Goal: Task Accomplishment & Management: Use online tool/utility

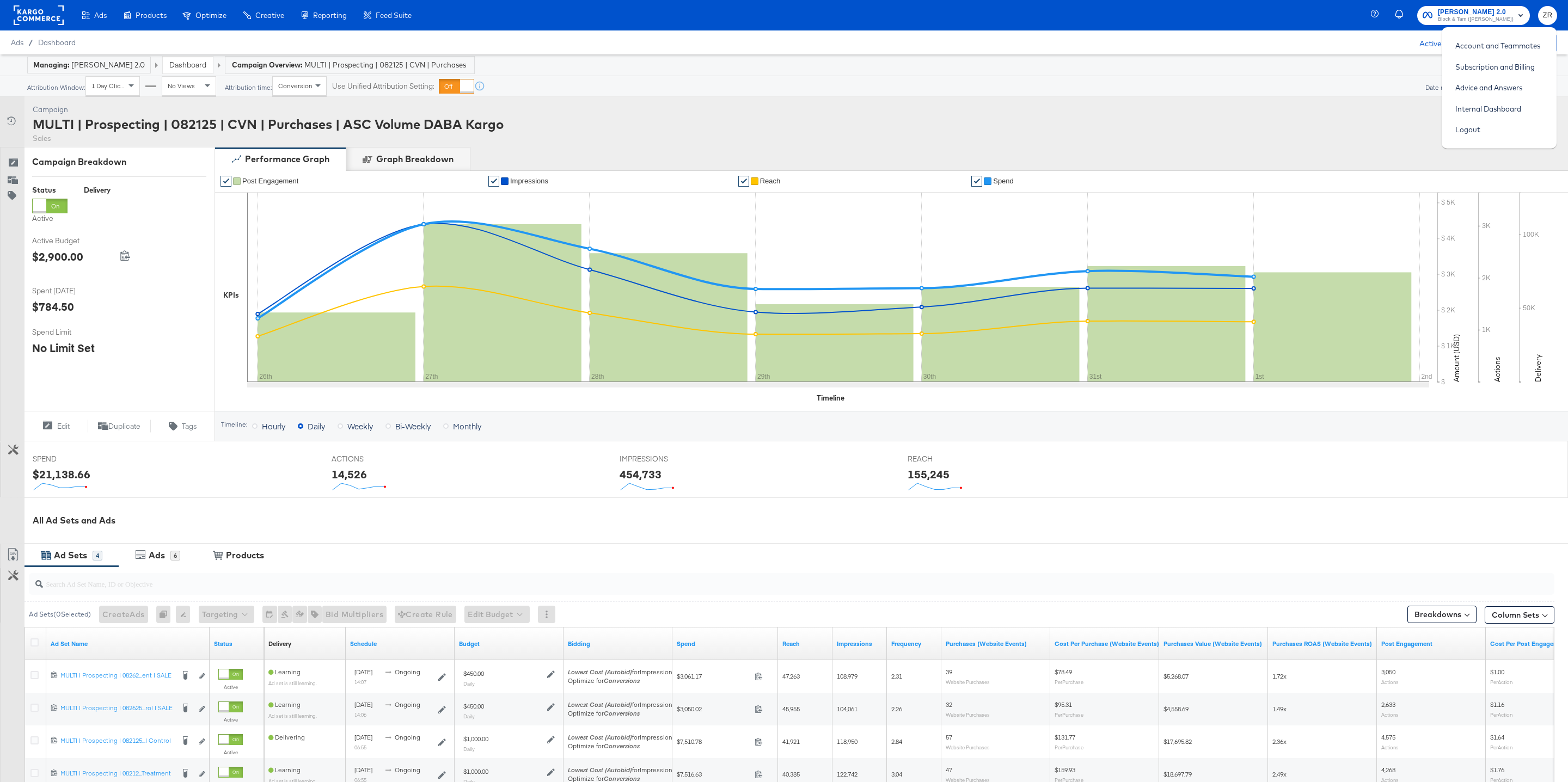
click at [1241, 41] on div "Ads / Dashboard Active A/C Budget $40,150.00" at bounding box center [784, 42] width 1568 height 24
click at [1476, 17] on span "Block & Tam ([PERSON_NAME])" at bounding box center [1476, 20] width 76 height 8
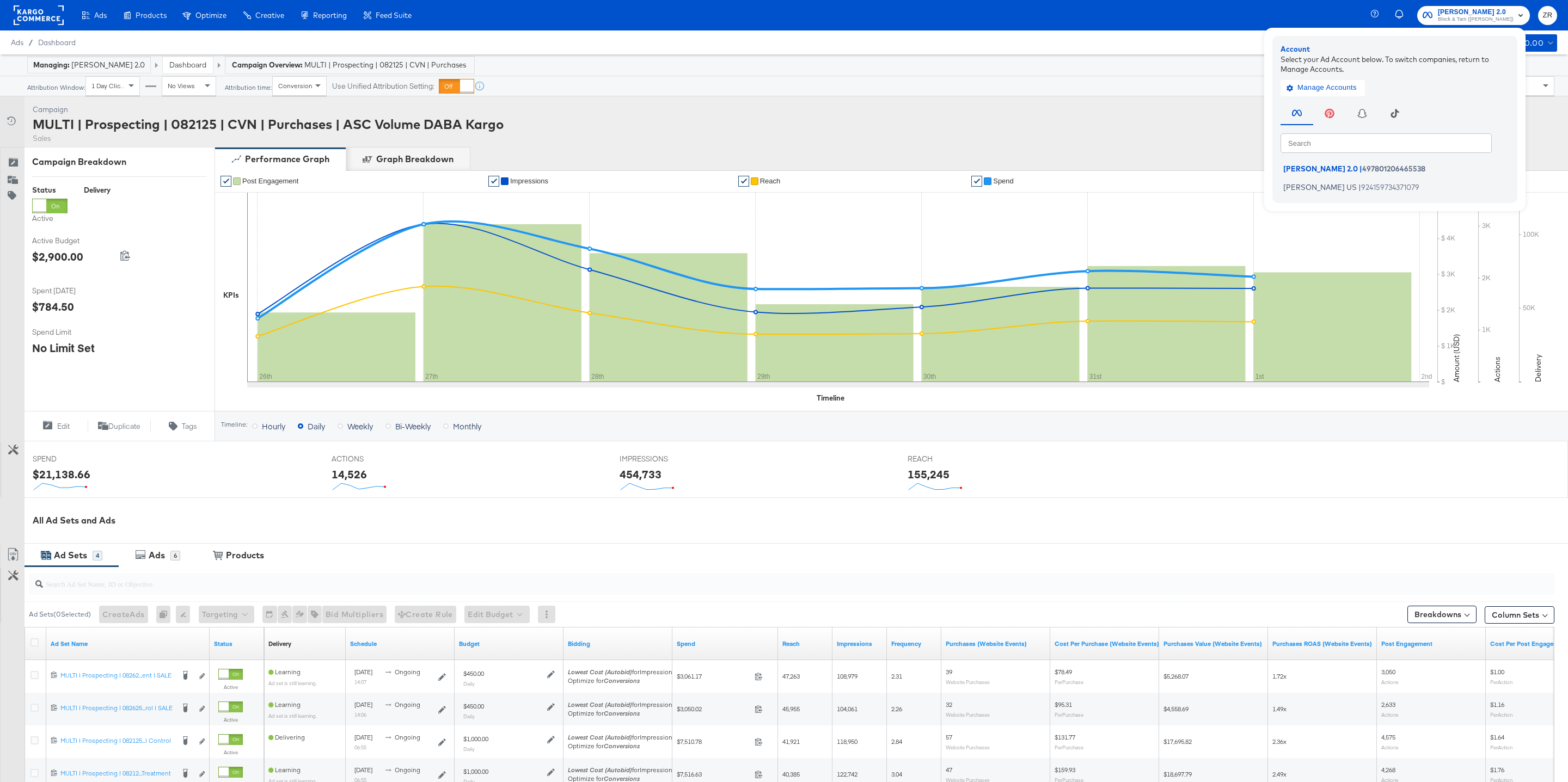
click at [933, 40] on div "Ads / Dashboard Active A/C Budget $40,150.00" at bounding box center [784, 42] width 1568 height 24
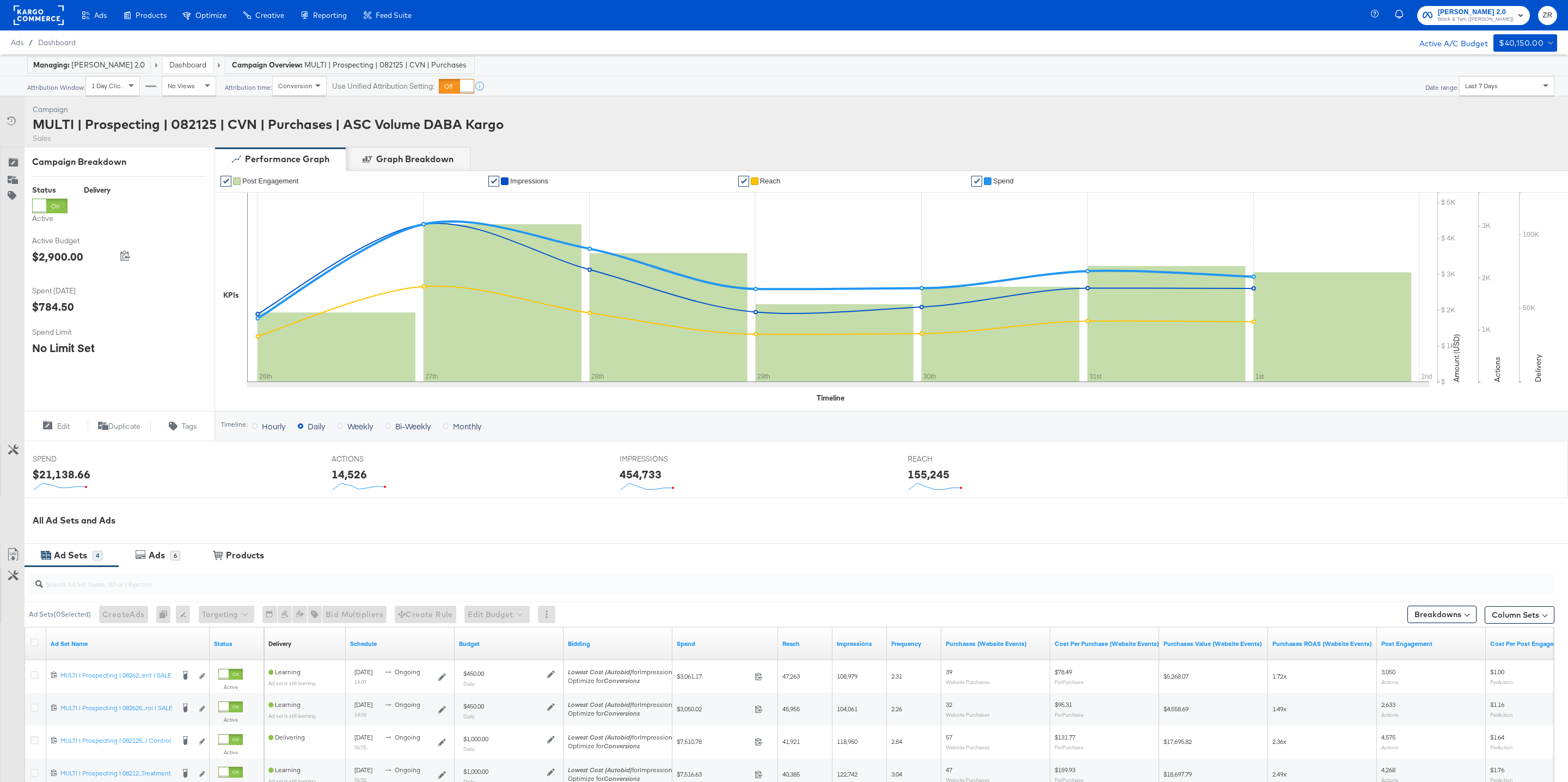
click at [30, 22] on rect at bounding box center [38, 16] width 50 height 20
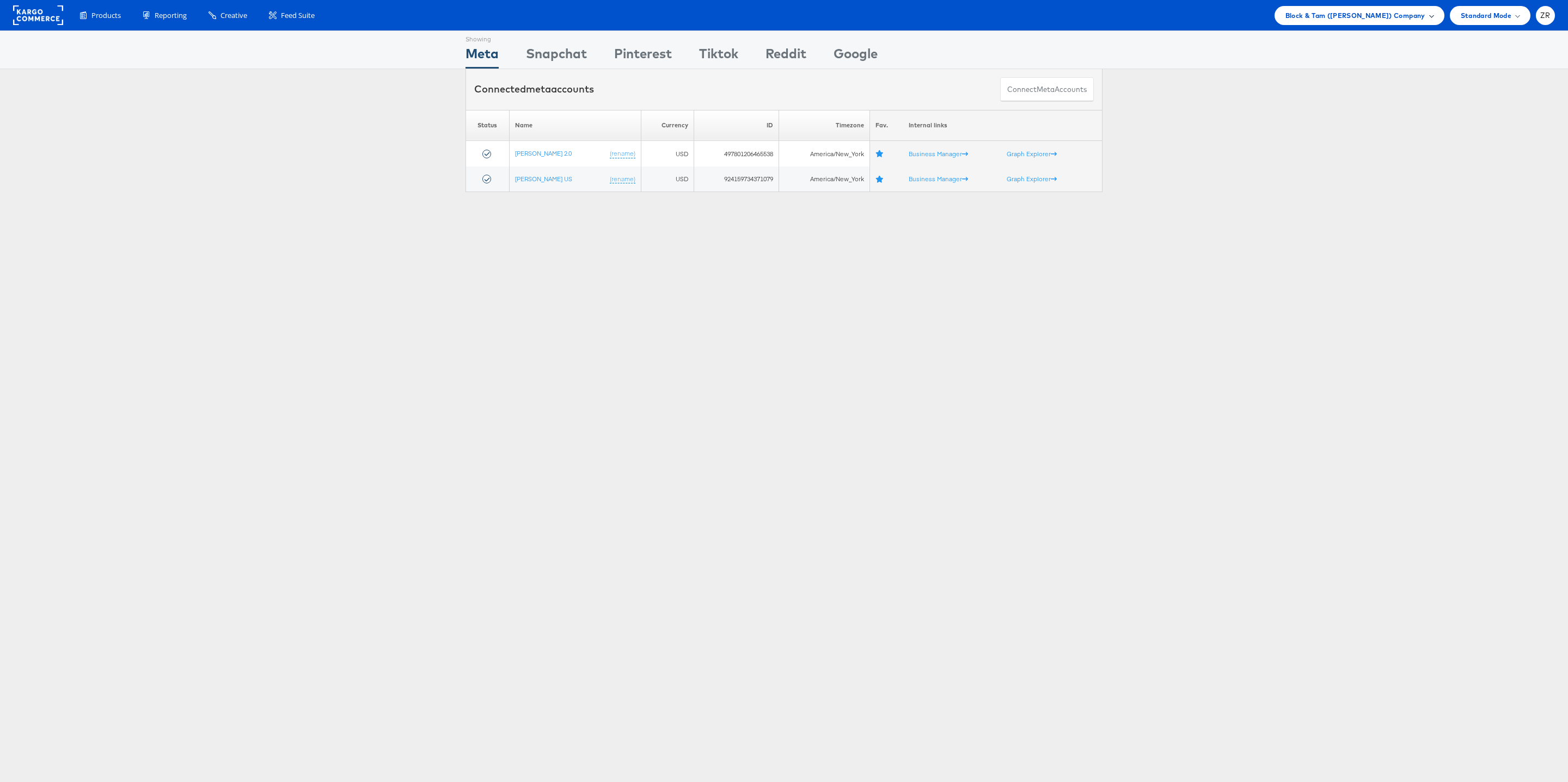
click at [1355, 16] on span "Block & Tam (Veronica Beard) Company" at bounding box center [1356, 16] width 140 height 11
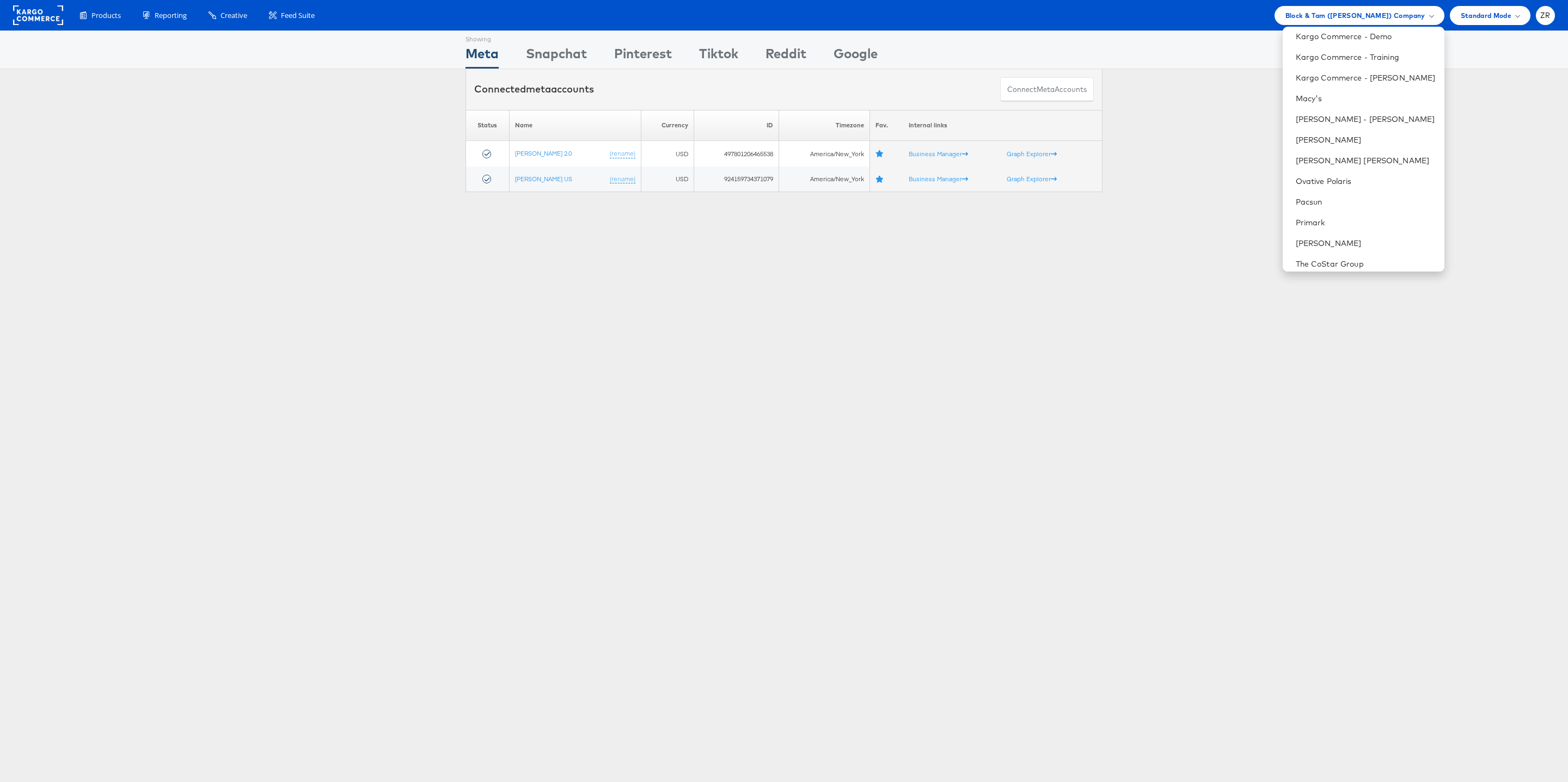
scroll to position [333, 0]
click at [1351, 81] on link "Kargo Commerce - Zane Ruttenberg" at bounding box center [1366, 79] width 140 height 11
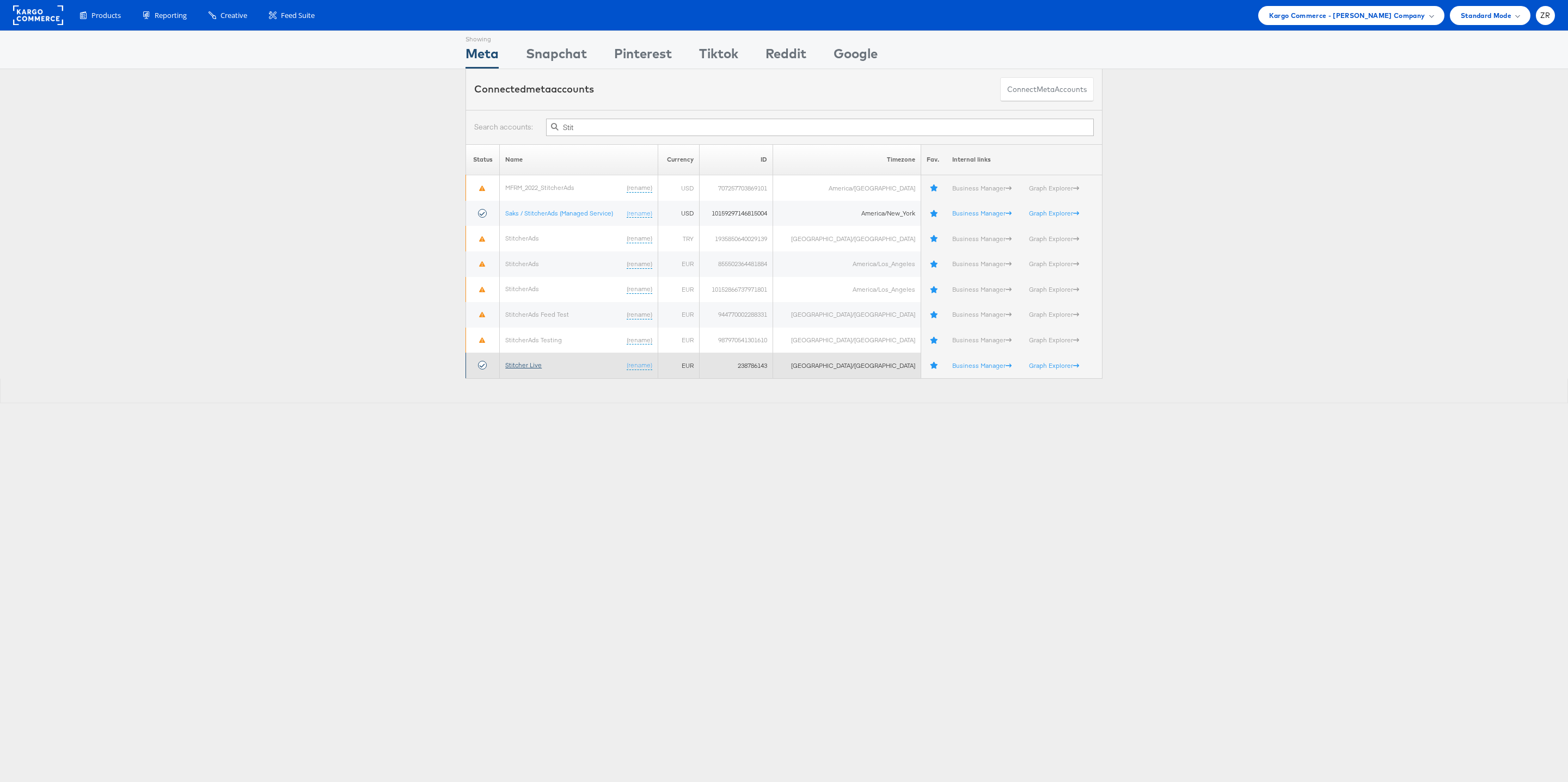
type input "Stit"
click at [530, 367] on link "Stitcher Live" at bounding box center [524, 365] width 37 height 8
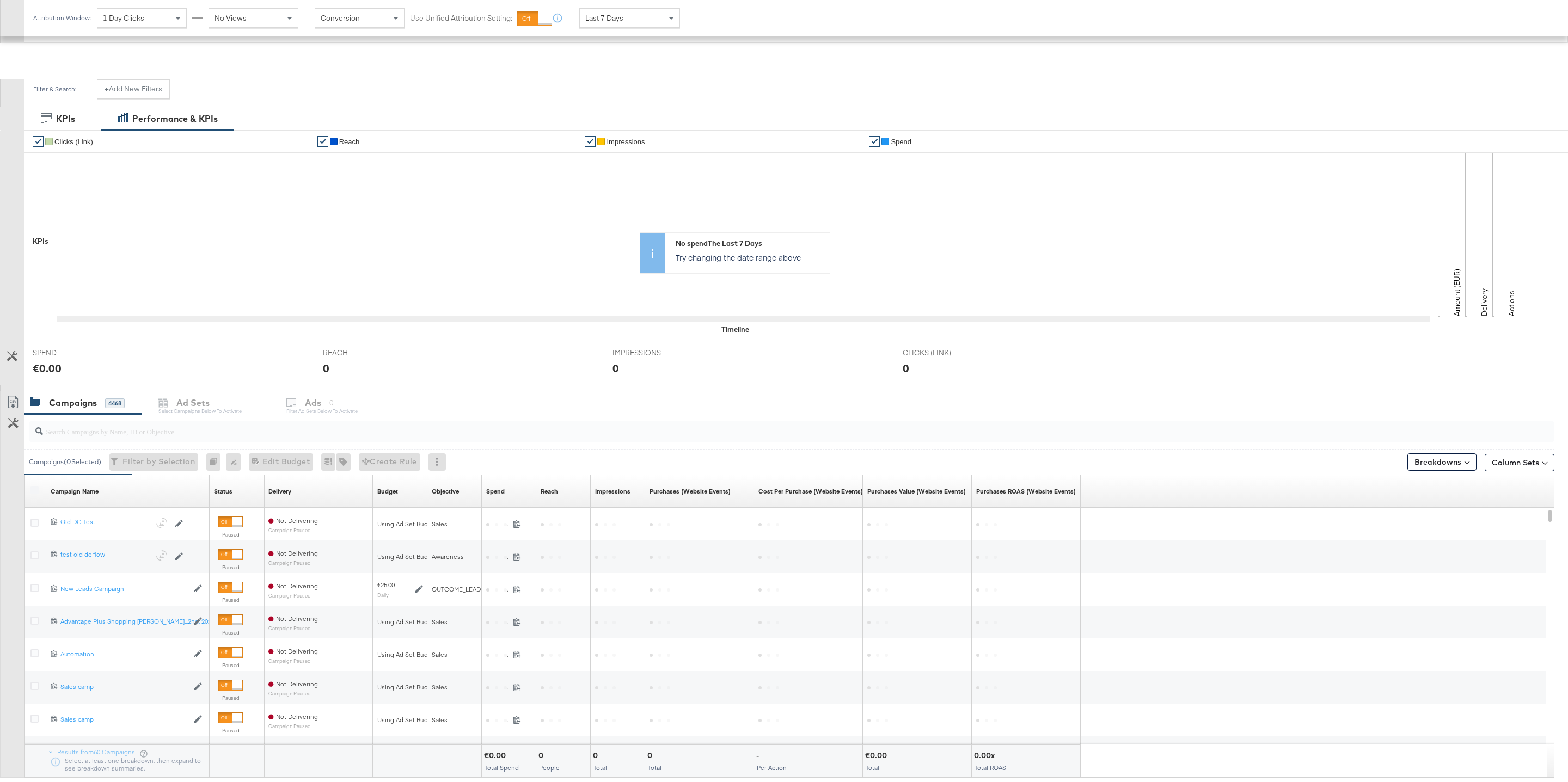
scroll to position [177, 0]
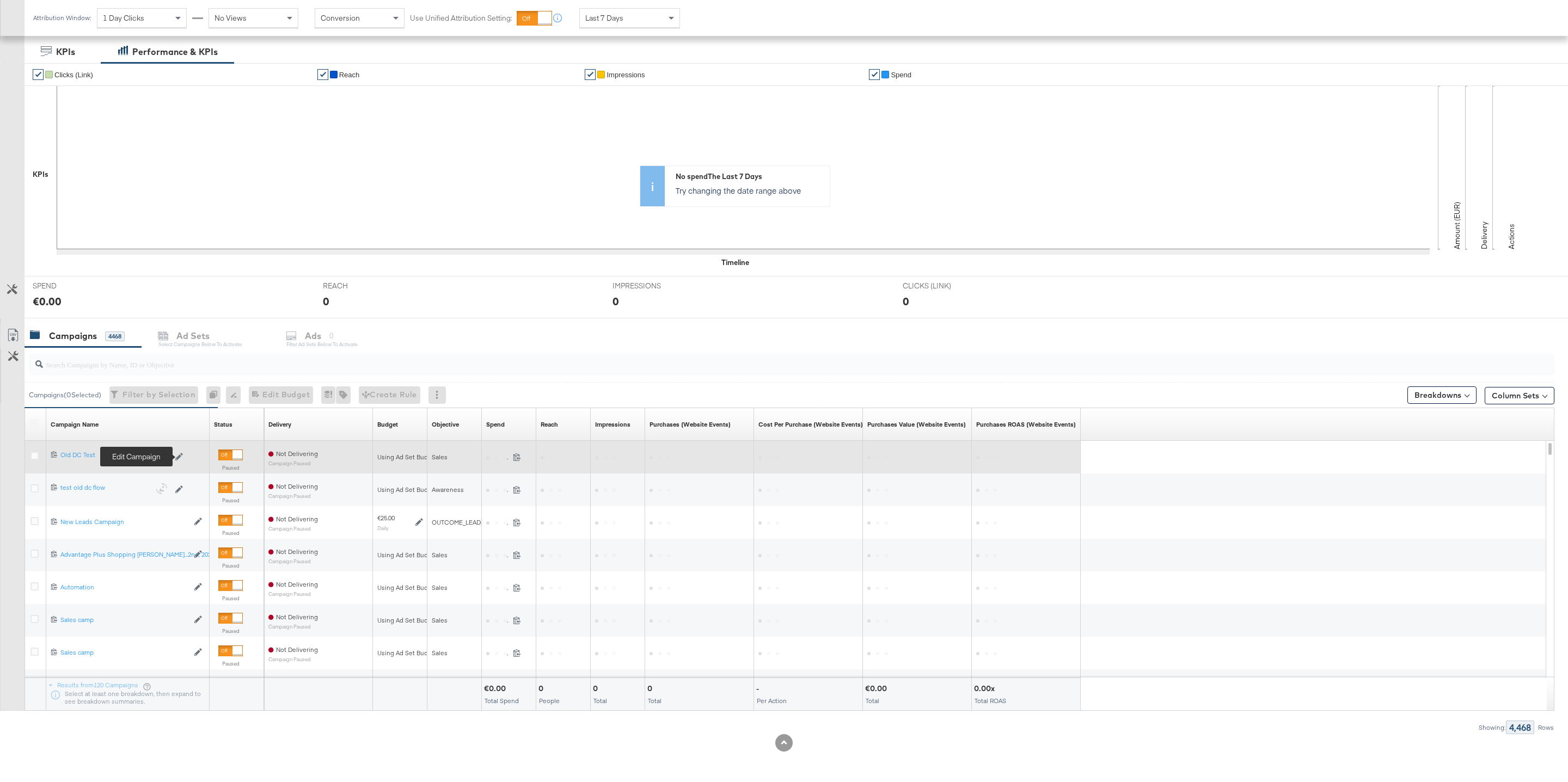
click at [180, 456] on icon at bounding box center [179, 457] width 8 height 8
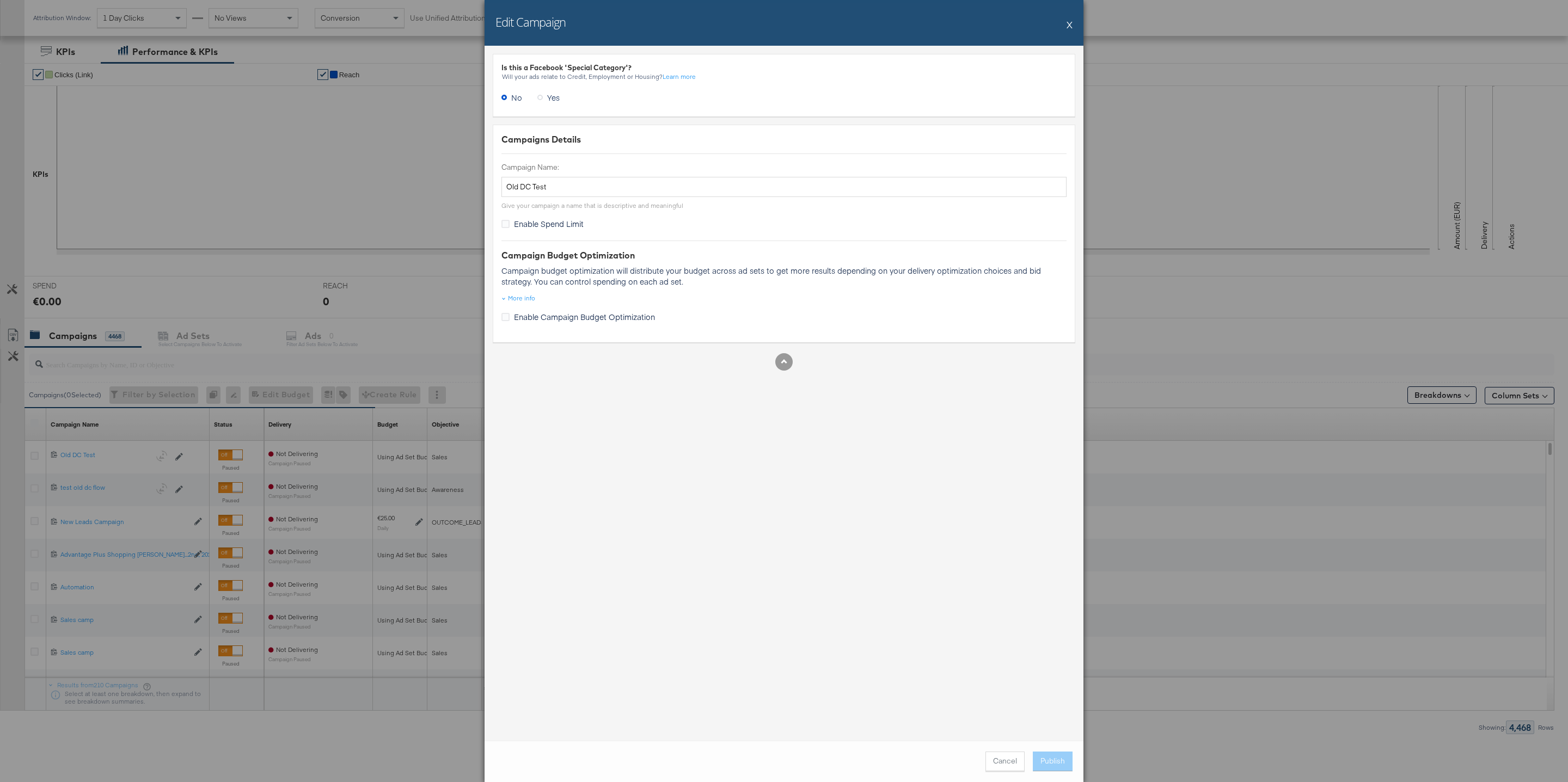
click at [1066, 30] on div "Edit Campaign X" at bounding box center [784, 23] width 599 height 46
click at [1068, 30] on button "X" at bounding box center [1070, 24] width 6 height 22
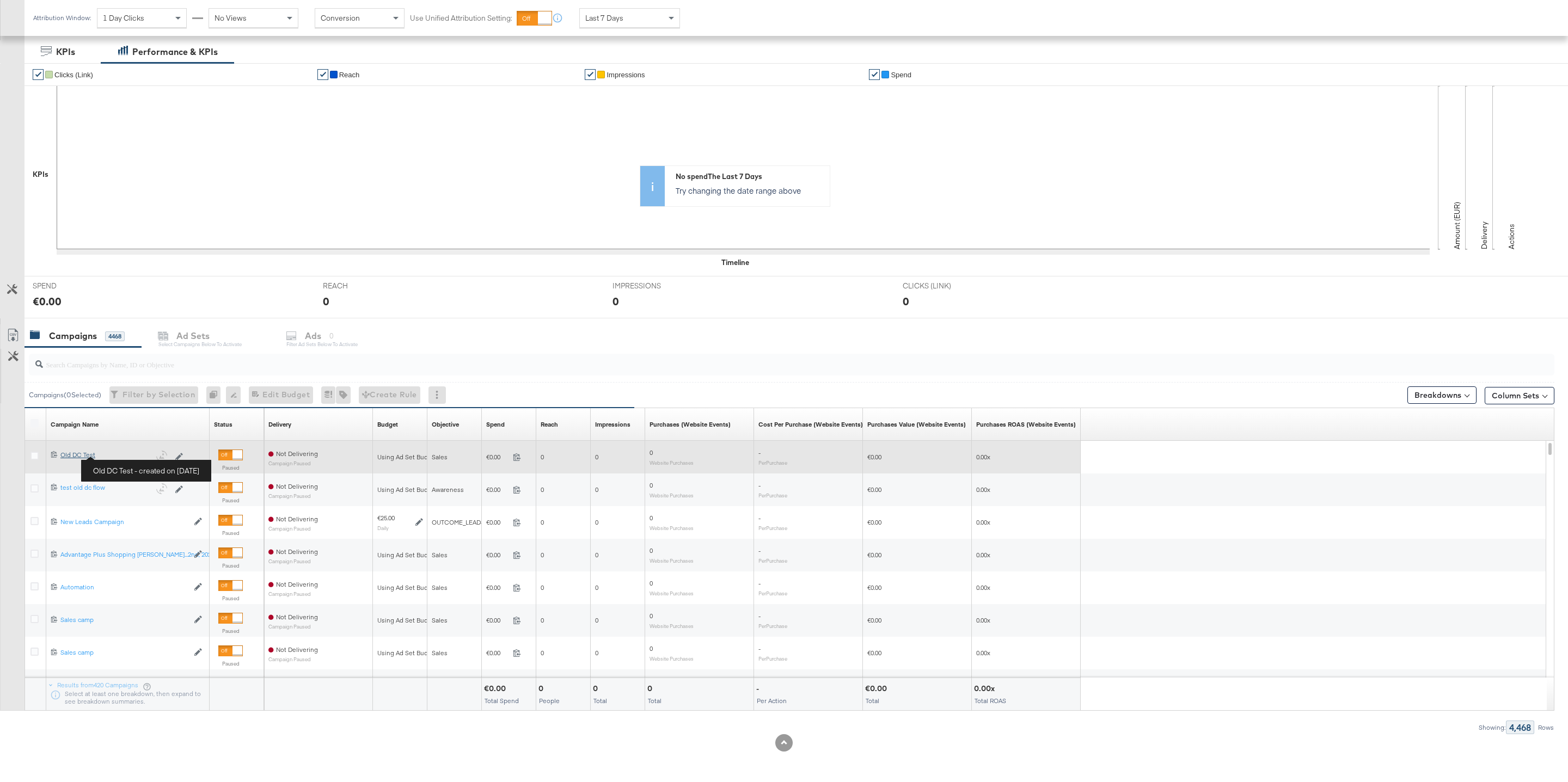
click at [75, 455] on div "Old DC Test Old DC Test" at bounding box center [105, 455] width 90 height 8
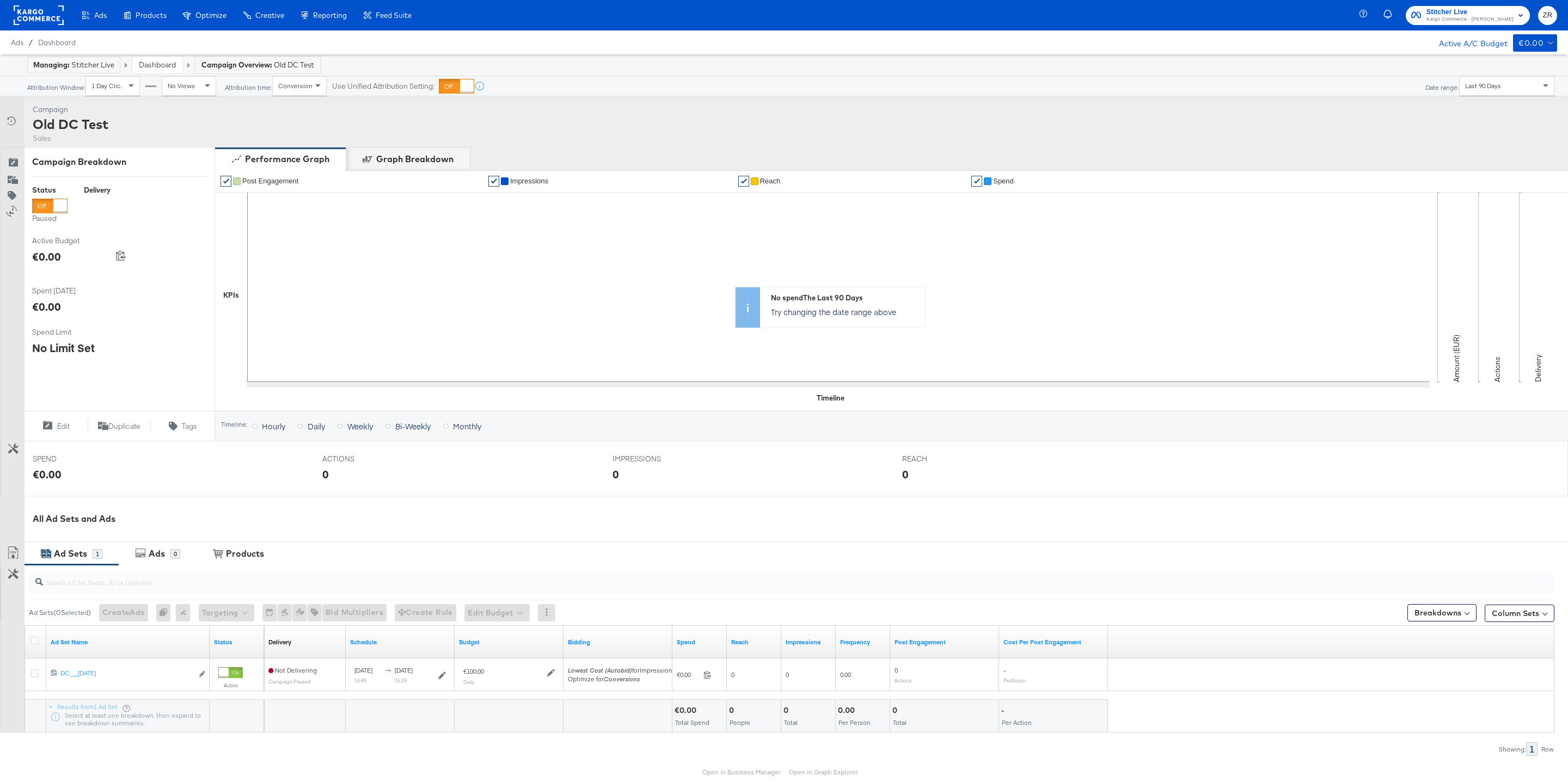
scroll to position [51, 0]
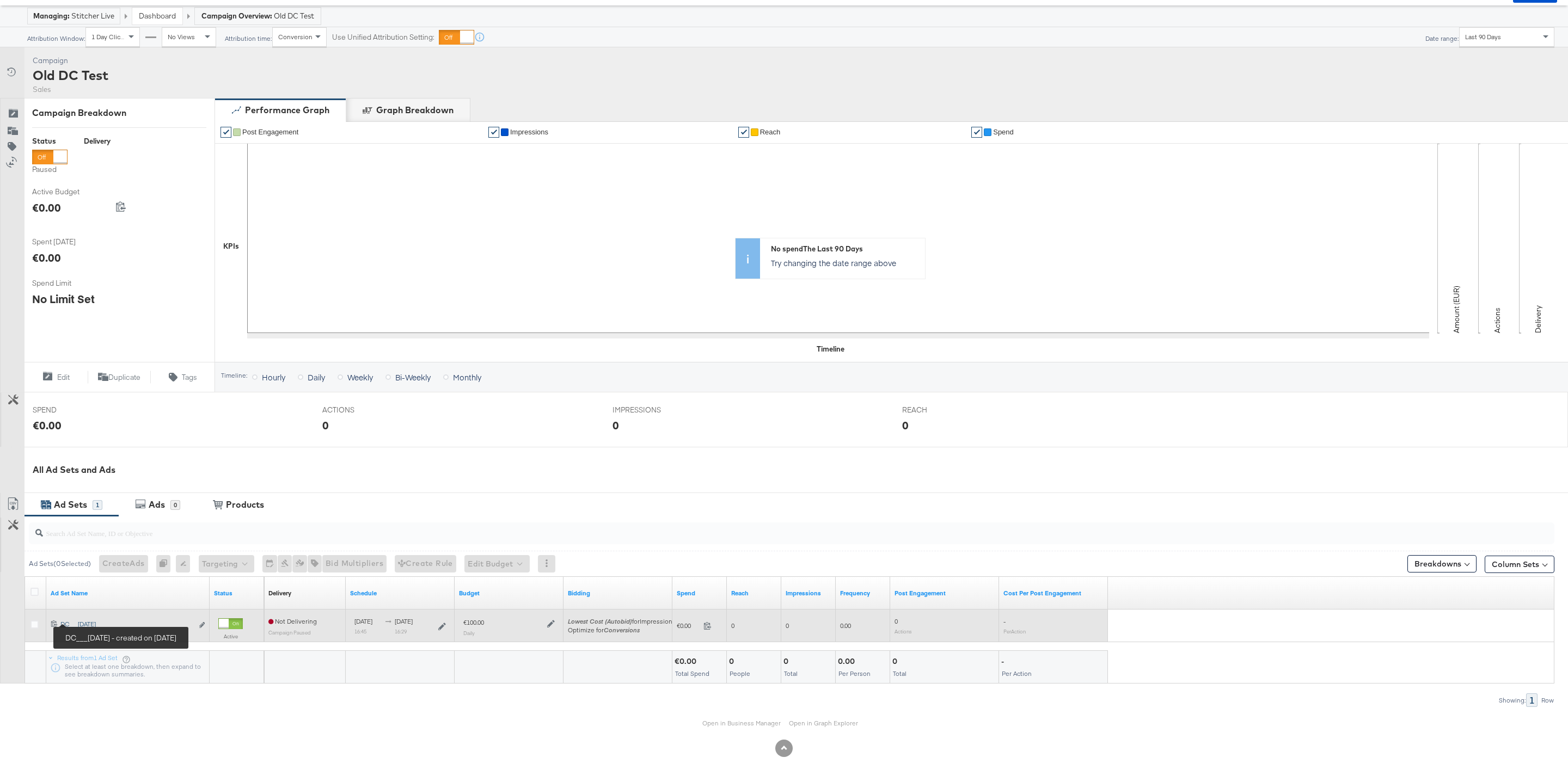
click at [90, 622] on div "DC___02-Sep-2025 DC___02-Sep-2025" at bounding box center [126, 624] width 132 height 8
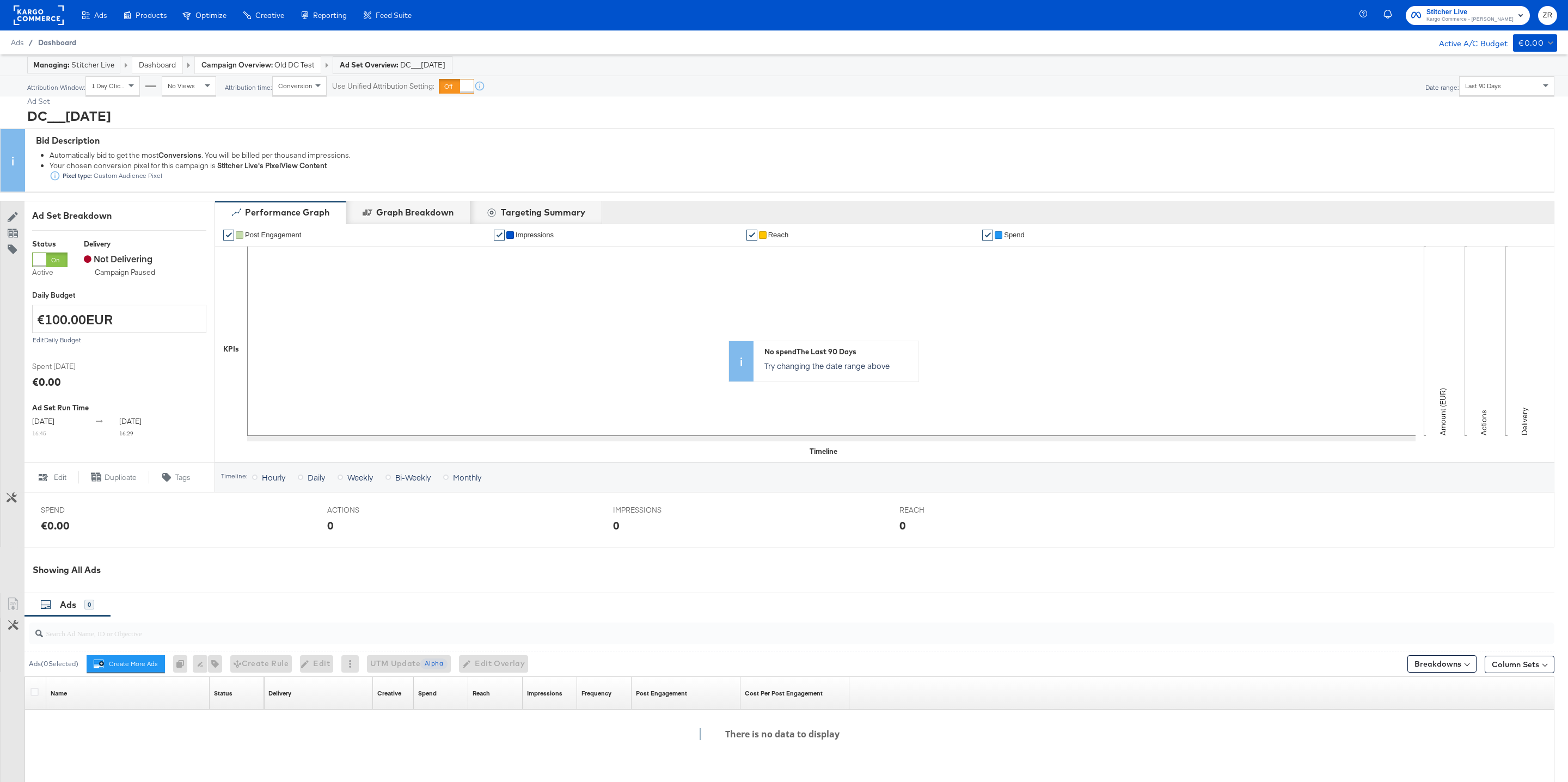
click at [41, 40] on span "Dashboard" at bounding box center [57, 42] width 38 height 8
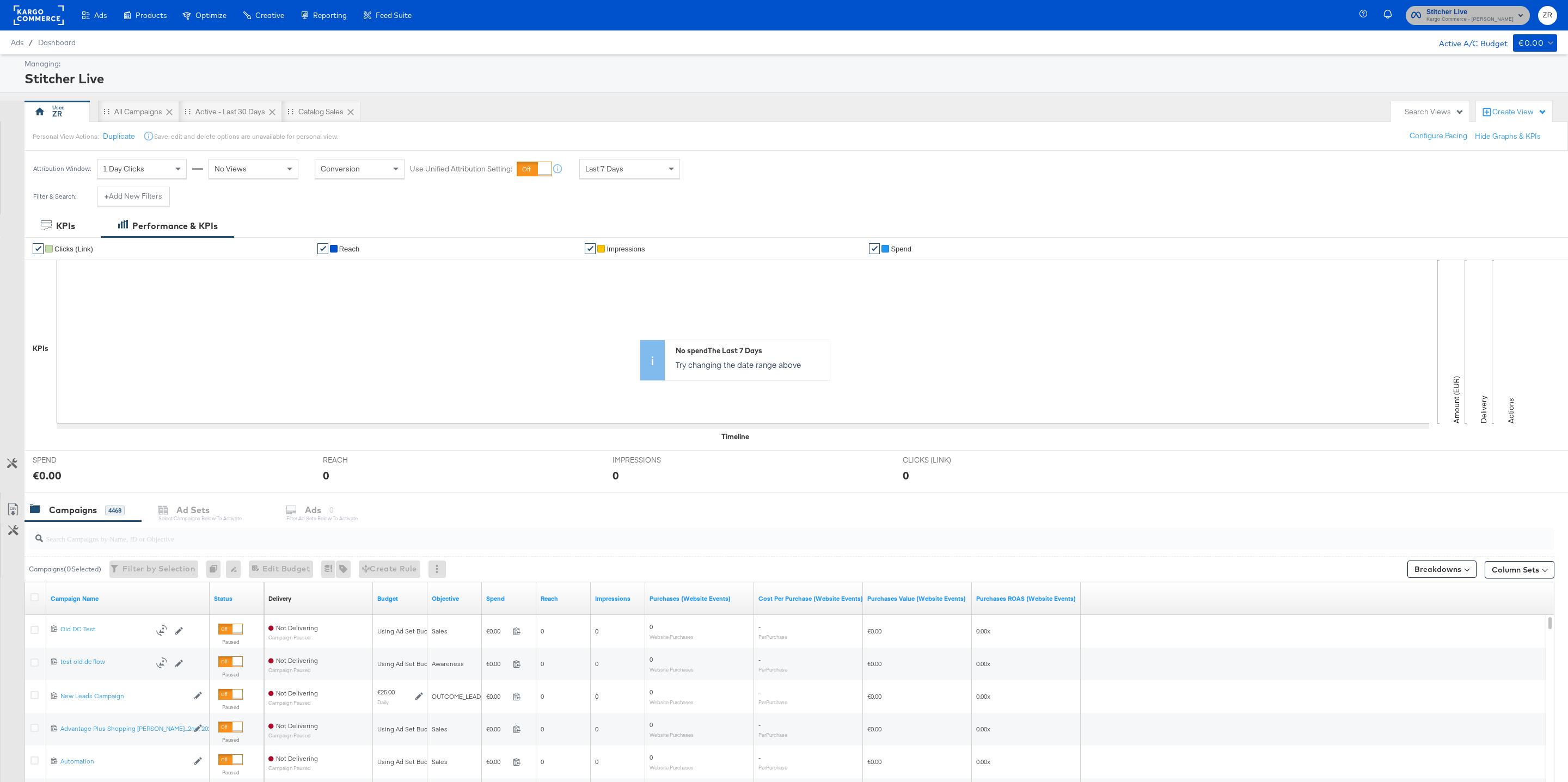
click at [1476, 17] on span "Kargo Commerce - Zane Ruttenberg" at bounding box center [1470, 20] width 87 height 8
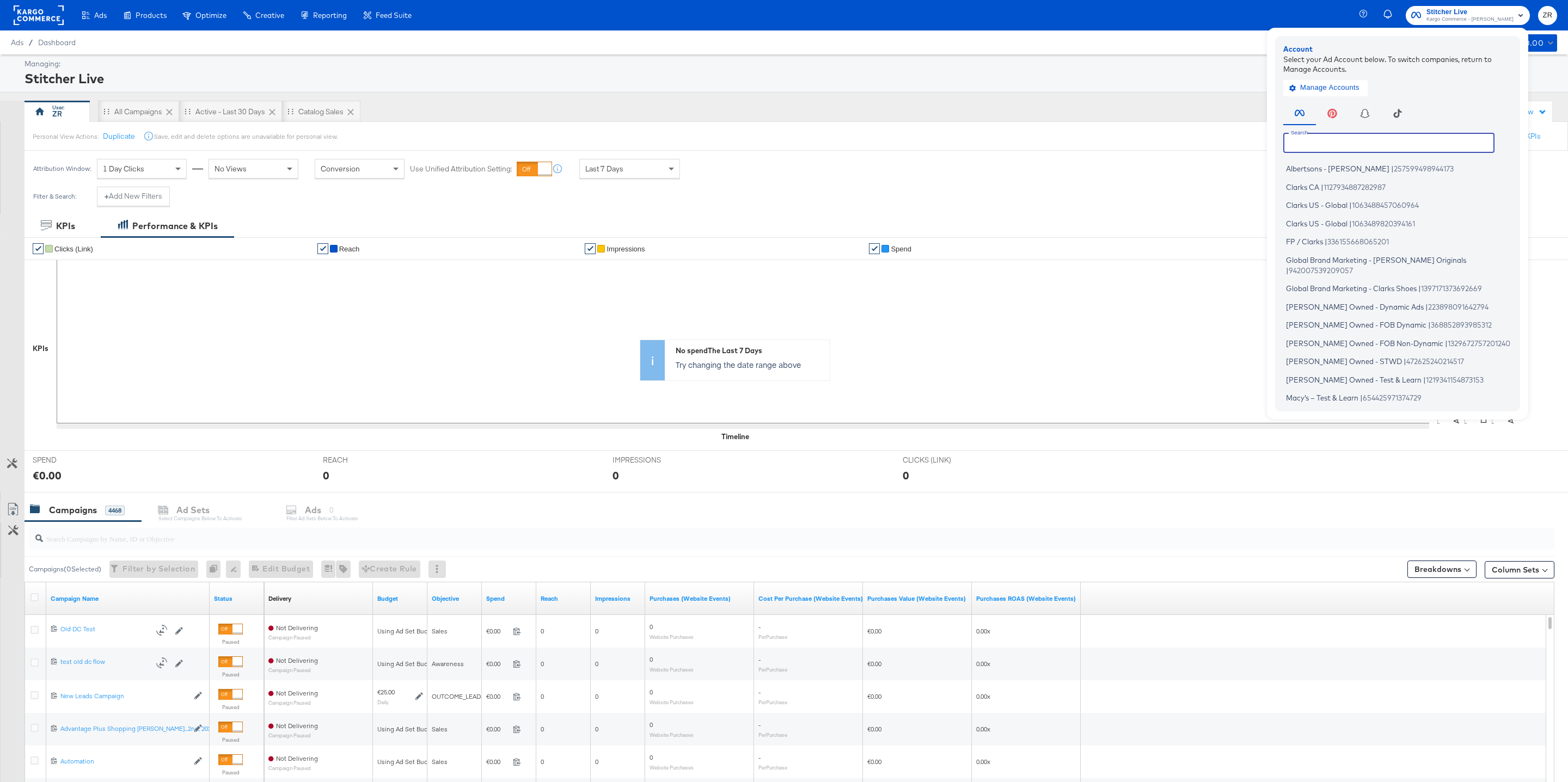
click at [1396, 139] on input "text" at bounding box center [1389, 143] width 211 height 20
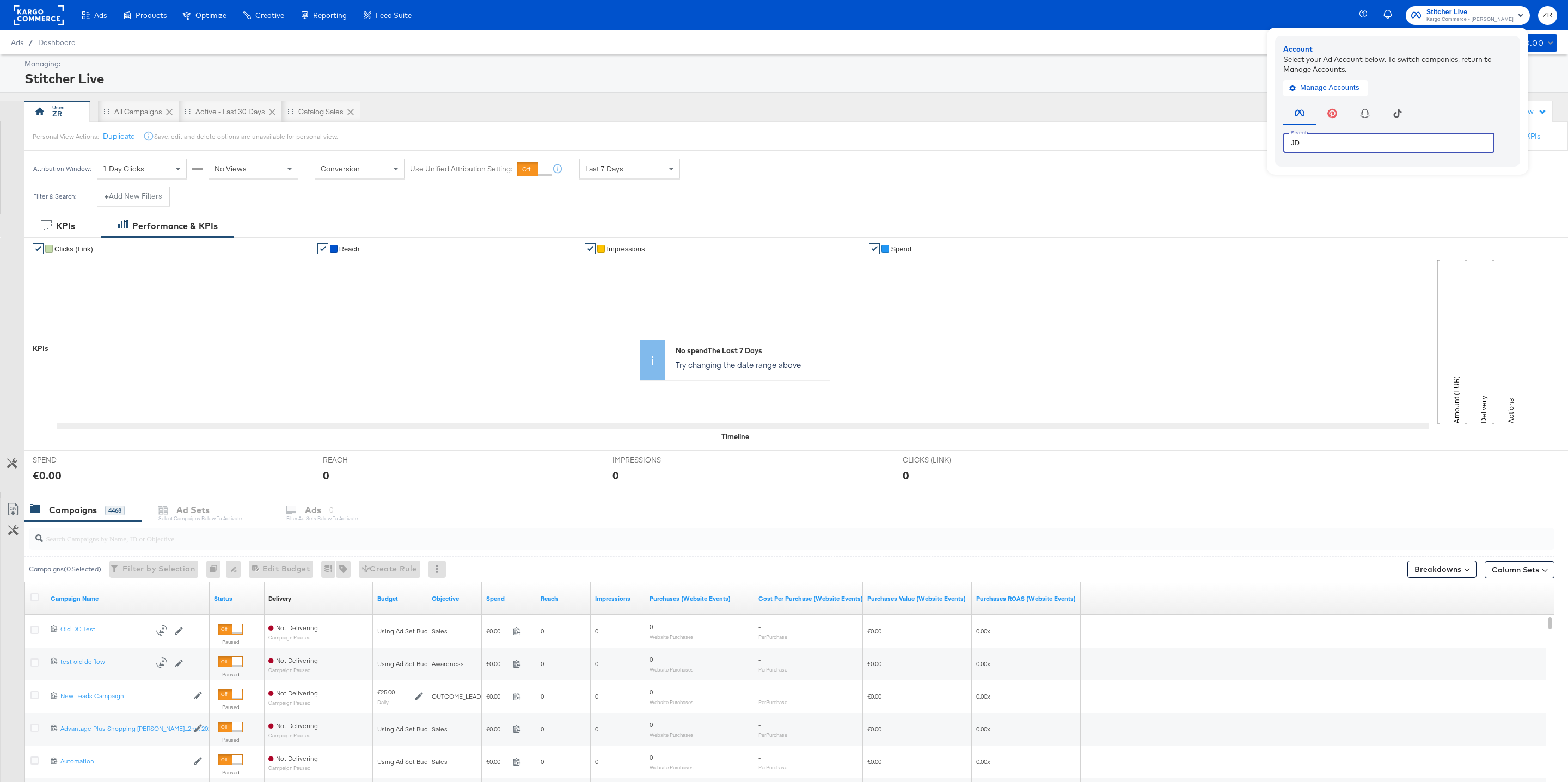
type input "JD"
click at [888, 122] on div "Personal View Actions: Duplicate Save, edit and delete options are unavailable …" at bounding box center [796, 137] width 1545 height 30
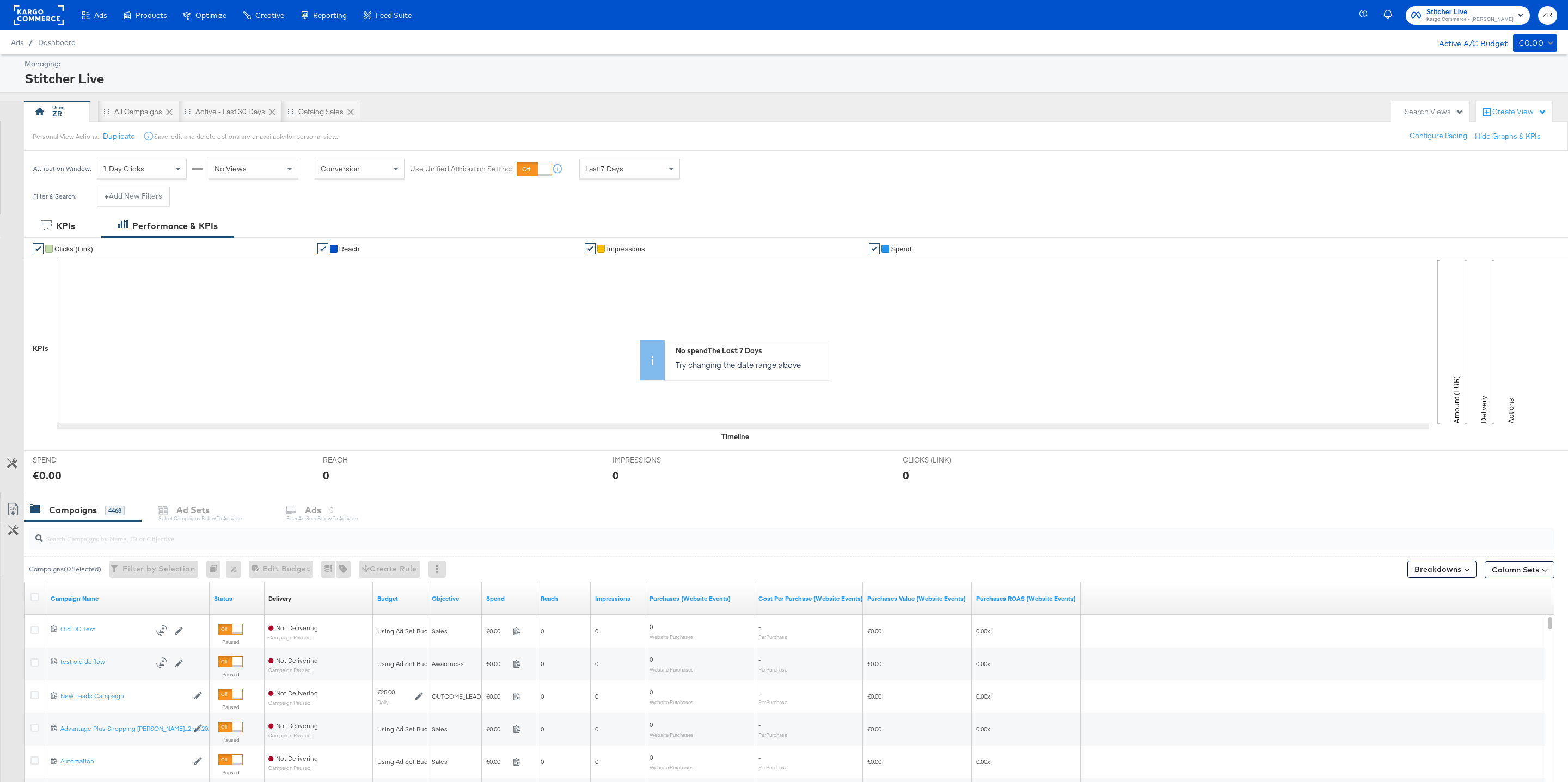
click at [48, 17] on rect at bounding box center [38, 16] width 50 height 20
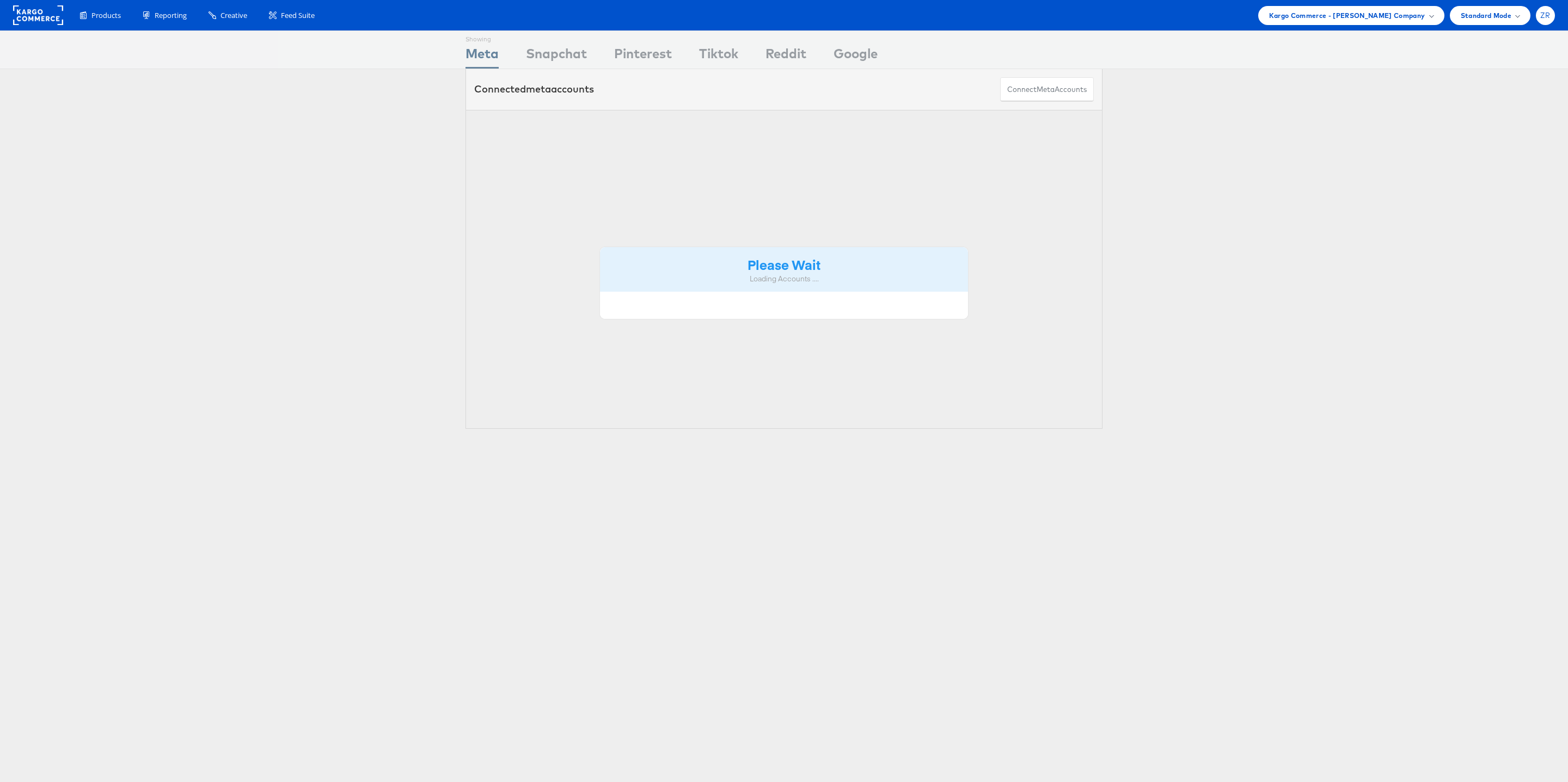
click at [1547, 21] on div "ZR" at bounding box center [1545, 15] width 19 height 19
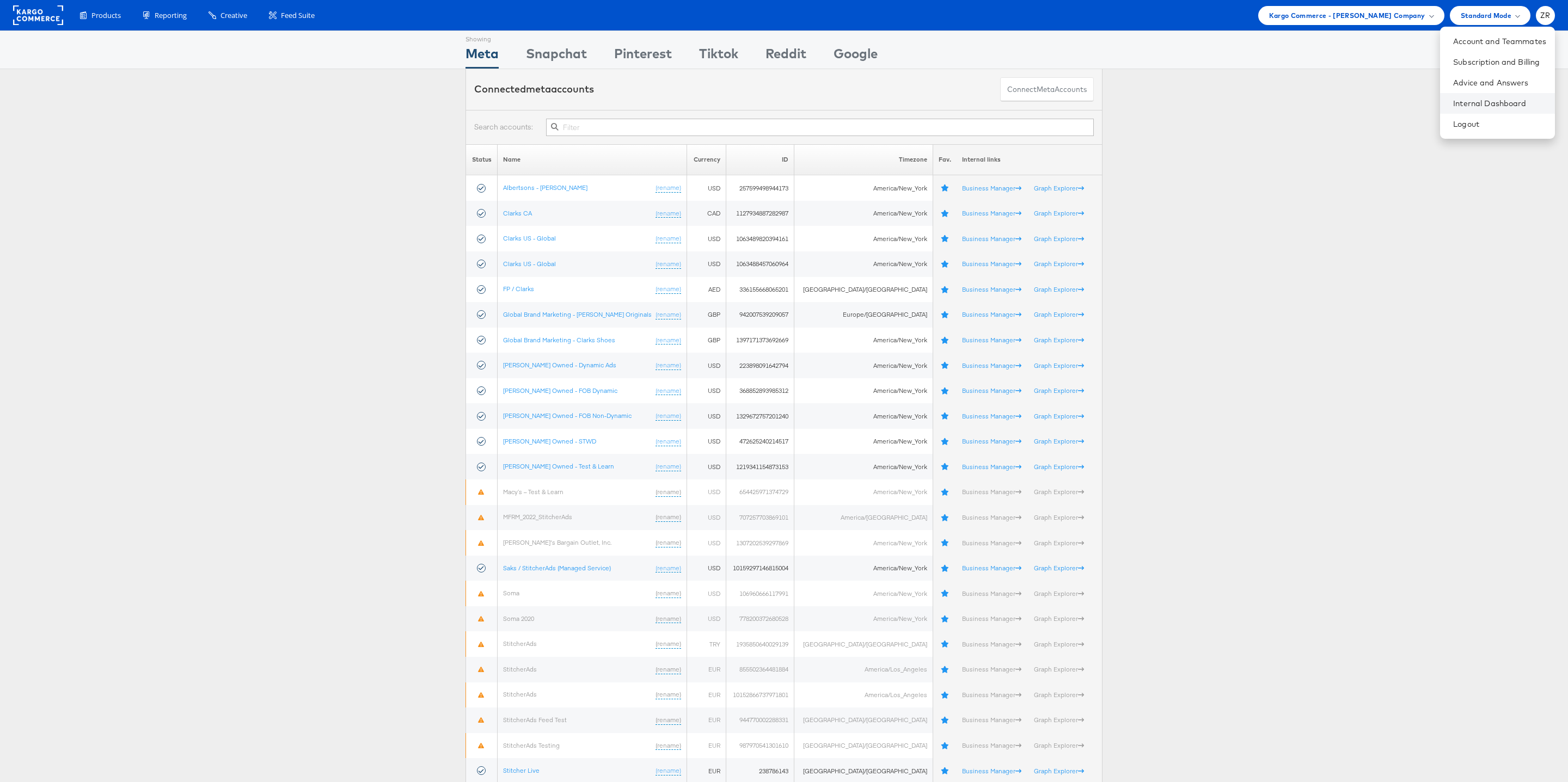
click at [1511, 96] on li "Internal Dashboard" at bounding box center [1498, 103] width 115 height 21
click at [1492, 105] on link "Internal Dashboard" at bounding box center [1500, 103] width 93 height 11
click at [1412, 22] on div "Kargo Commerce - Zane Ruttenberg Company" at bounding box center [1351, 15] width 186 height 19
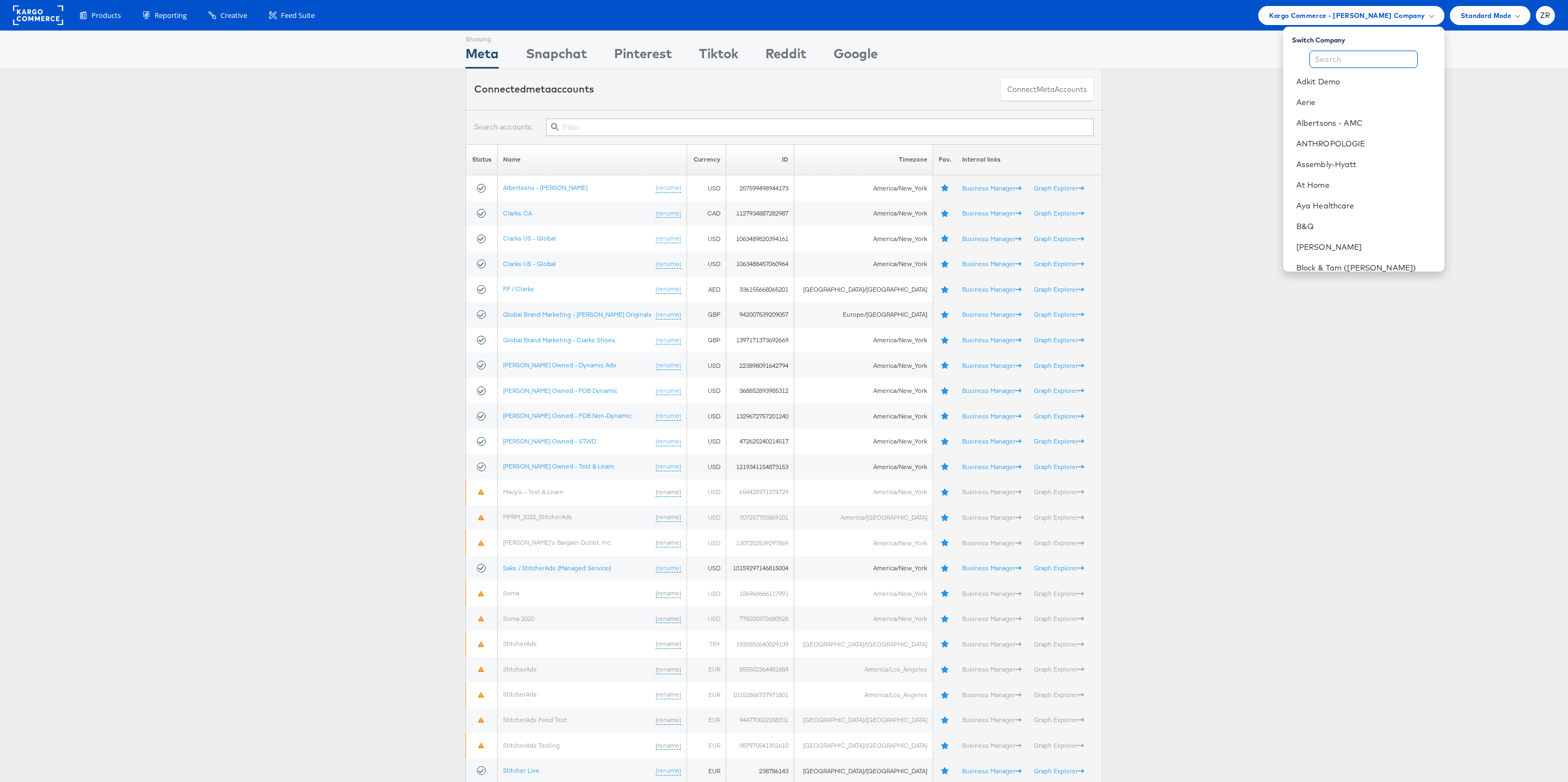
click at [1361, 58] on input "text" at bounding box center [1363, 59] width 108 height 18
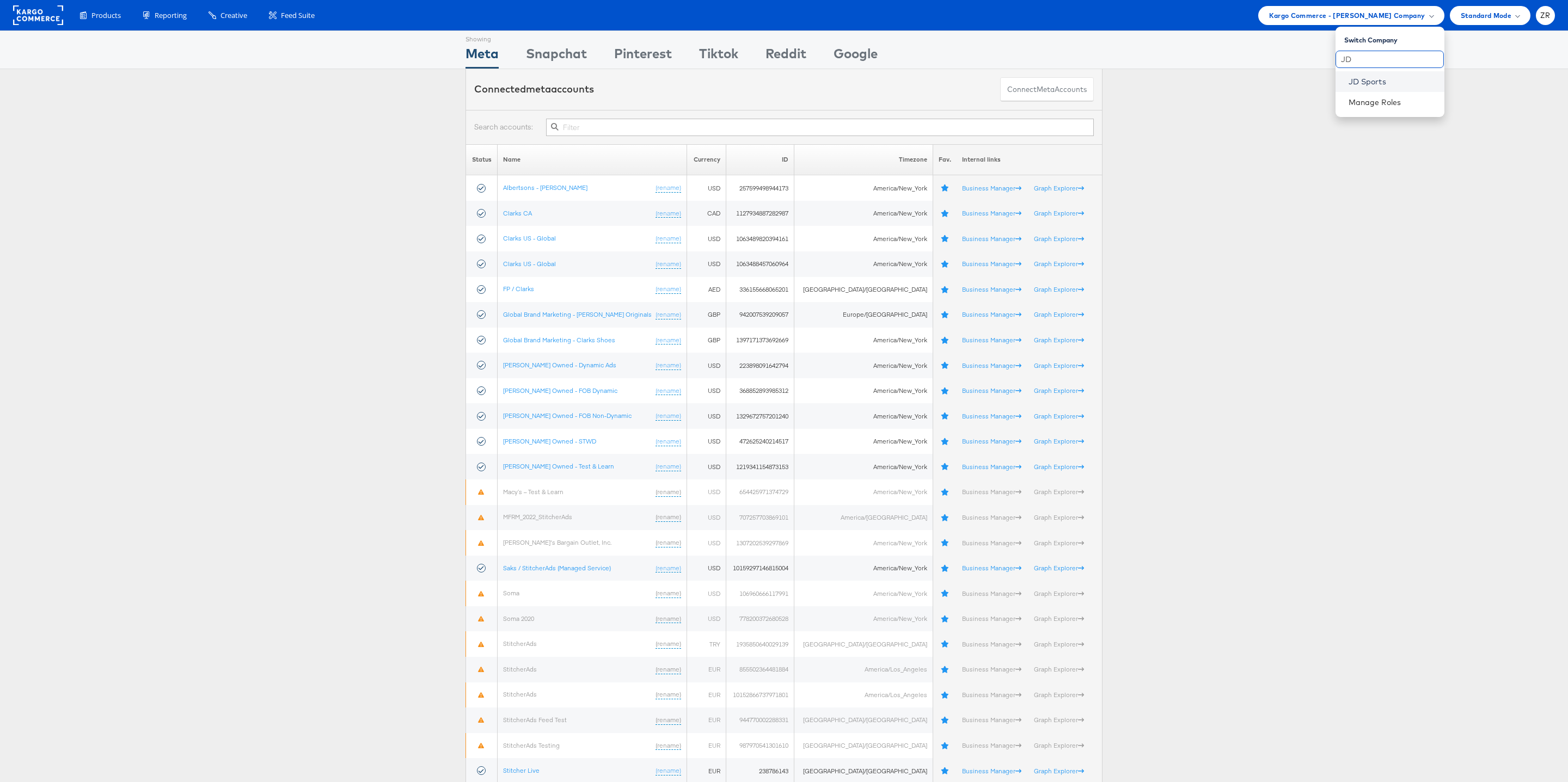
type input "JD"
click at [1350, 84] on link "JD Sports" at bounding box center [1392, 81] width 87 height 11
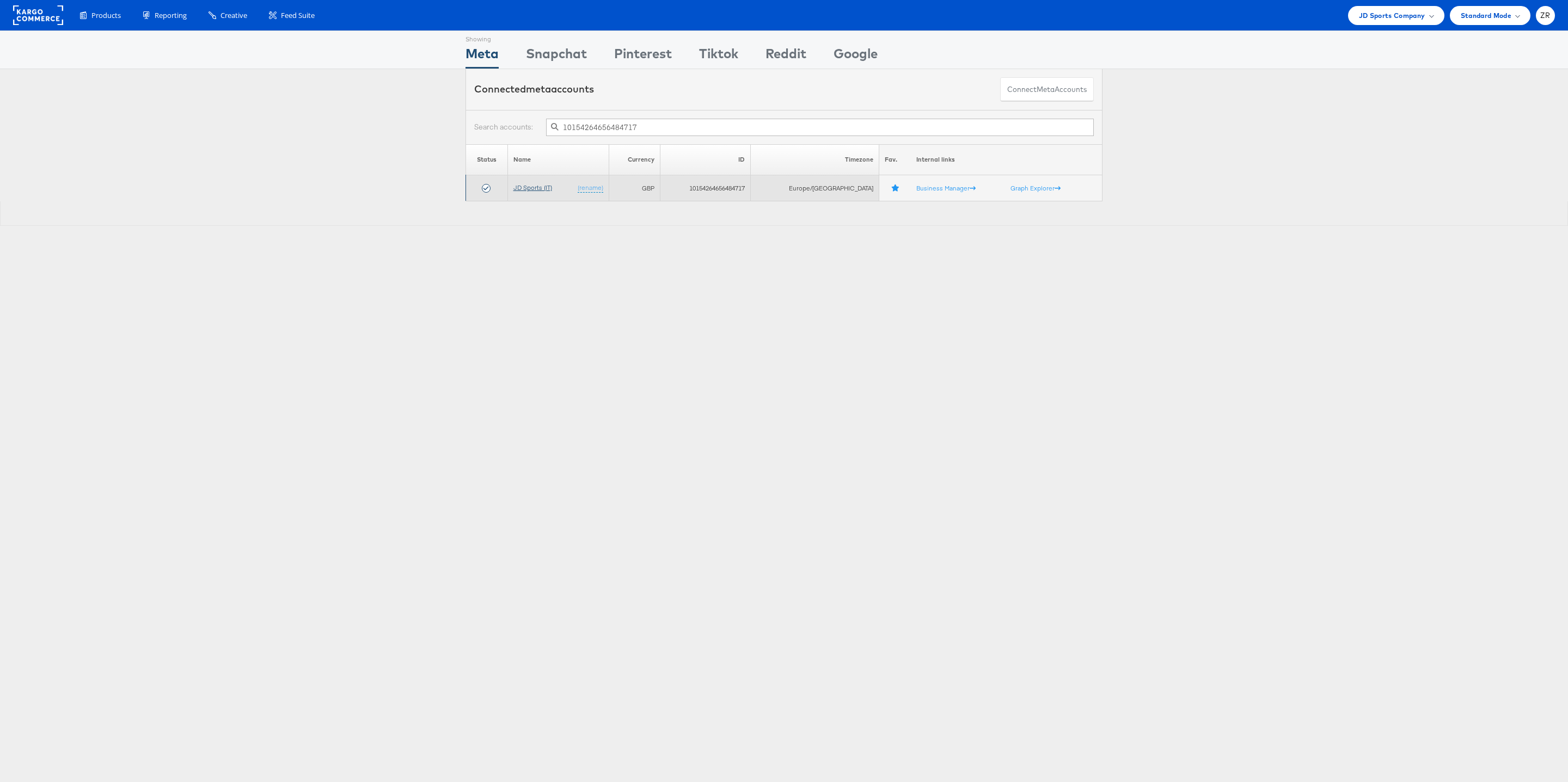
type input "10154264656484717"
click at [534, 190] on link "JD Sports (IT)" at bounding box center [532, 188] width 39 height 8
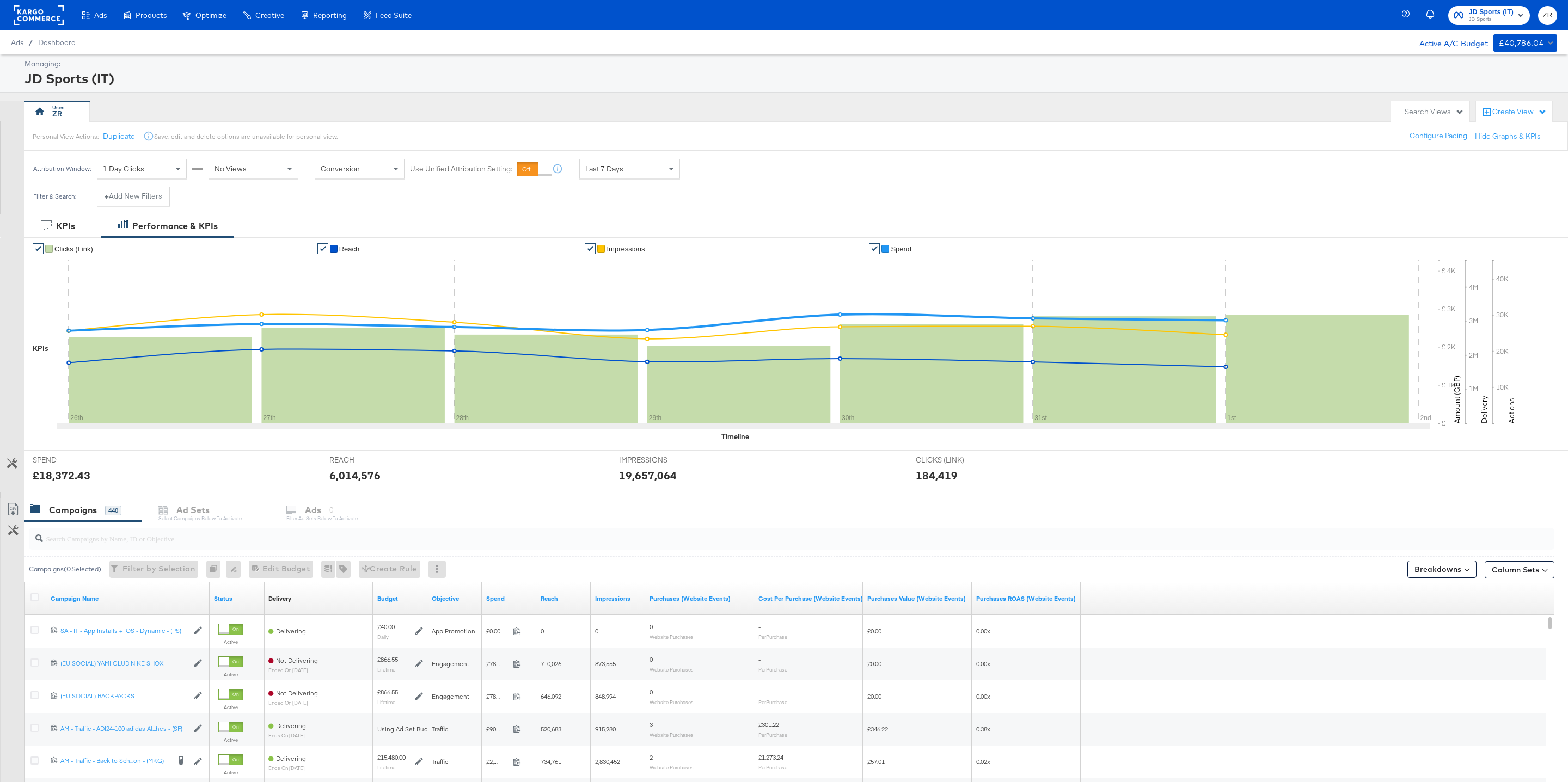
scroll to position [177, 0]
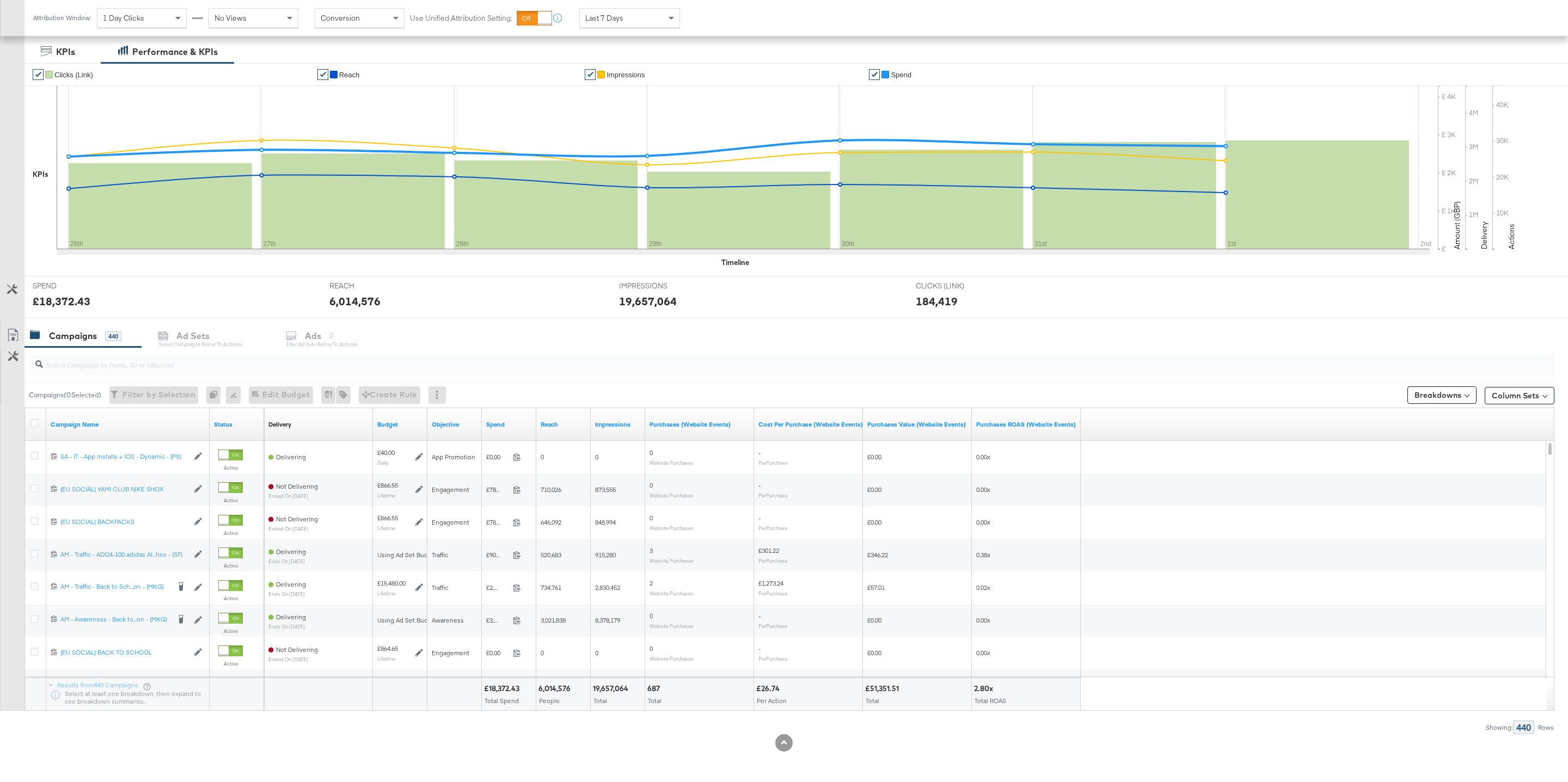
click at [105, 367] on input "search" at bounding box center [727, 360] width 1368 height 21
paste input "6917657603461"
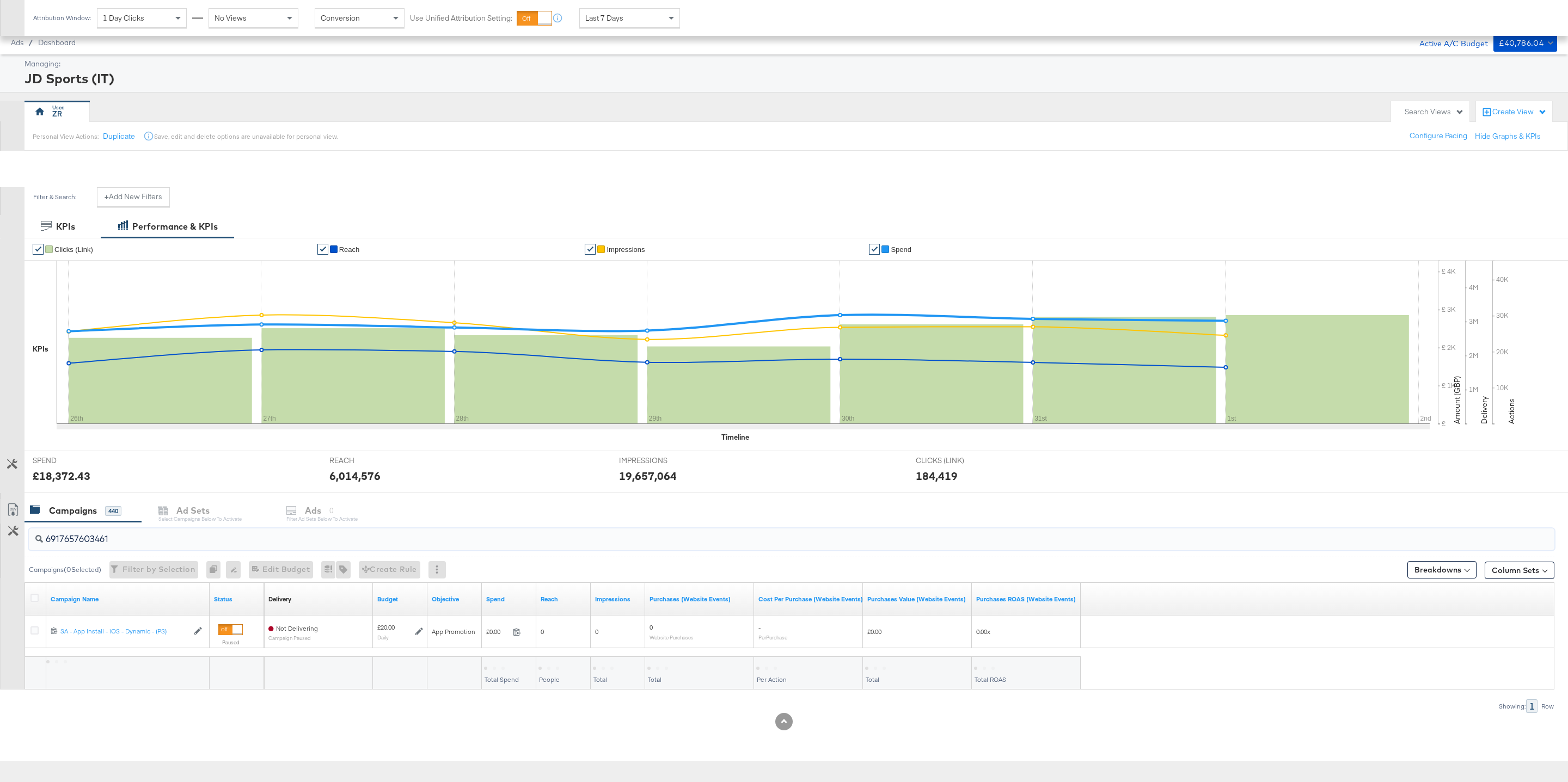
scroll to position [0, 0]
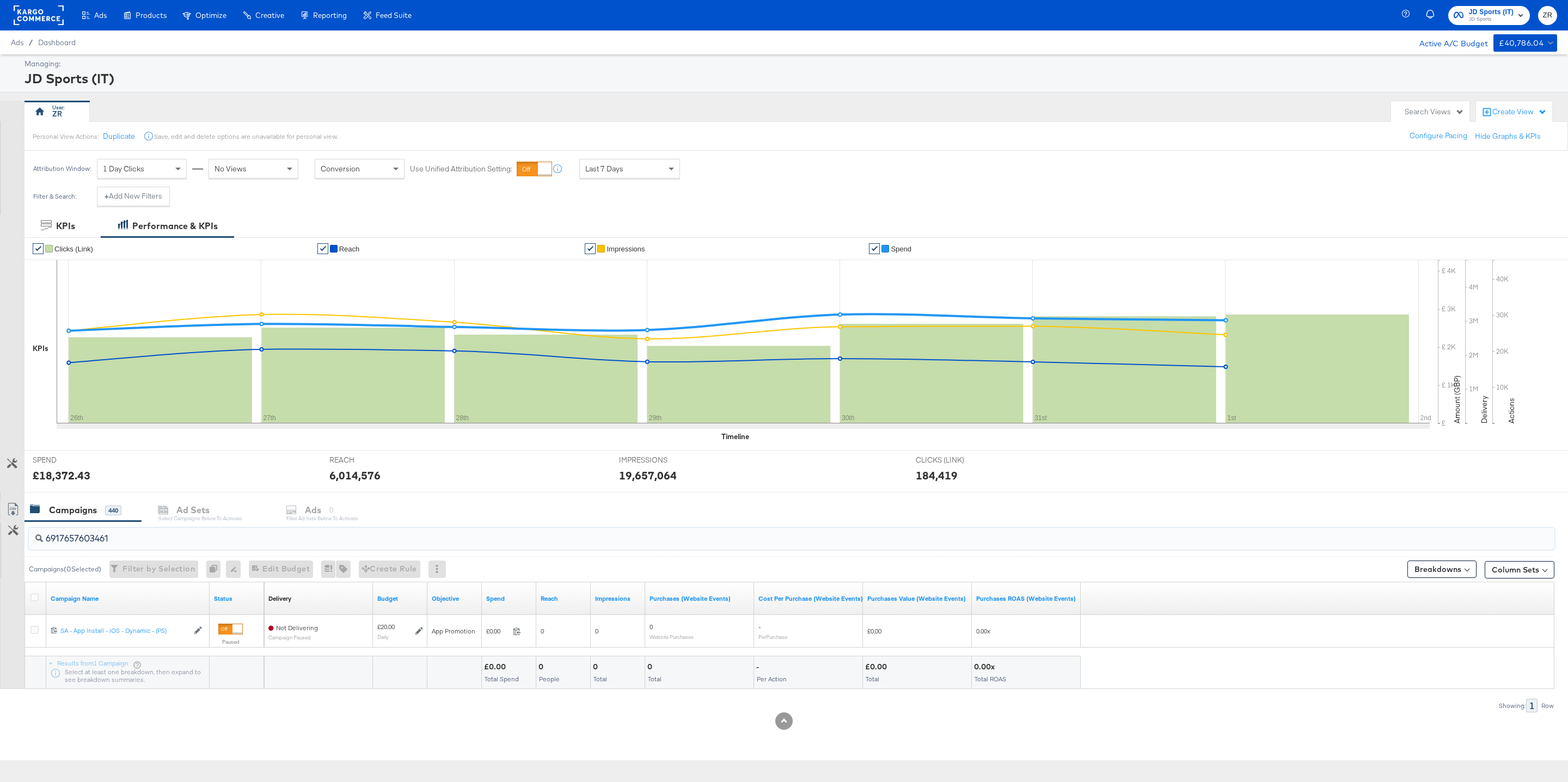
type input "6917657603461"
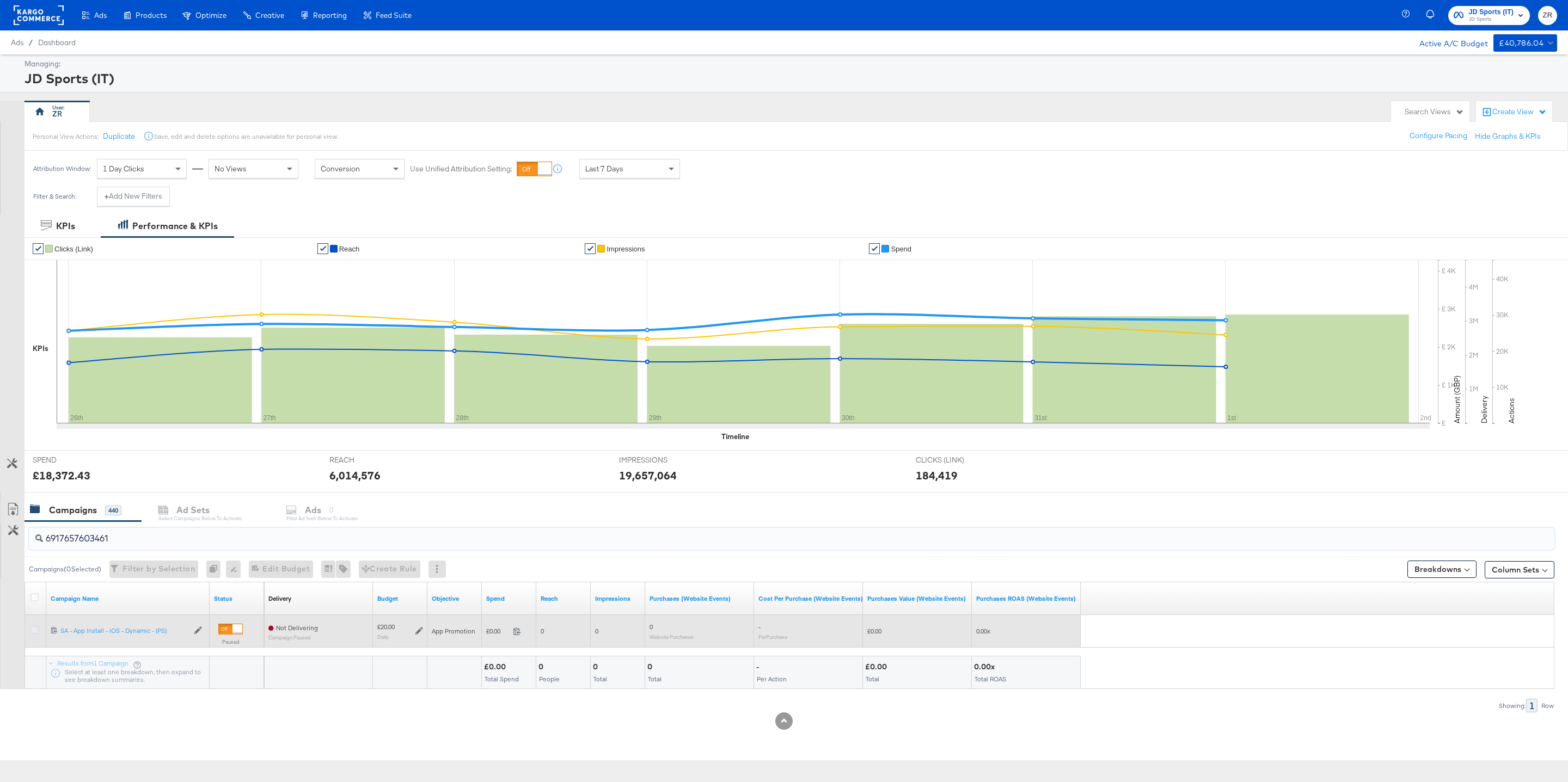
click at [35, 633] on icon at bounding box center [35, 631] width 8 height 8
click at [0, 0] on input "checkbox" at bounding box center [0, 0] width 0 height 0
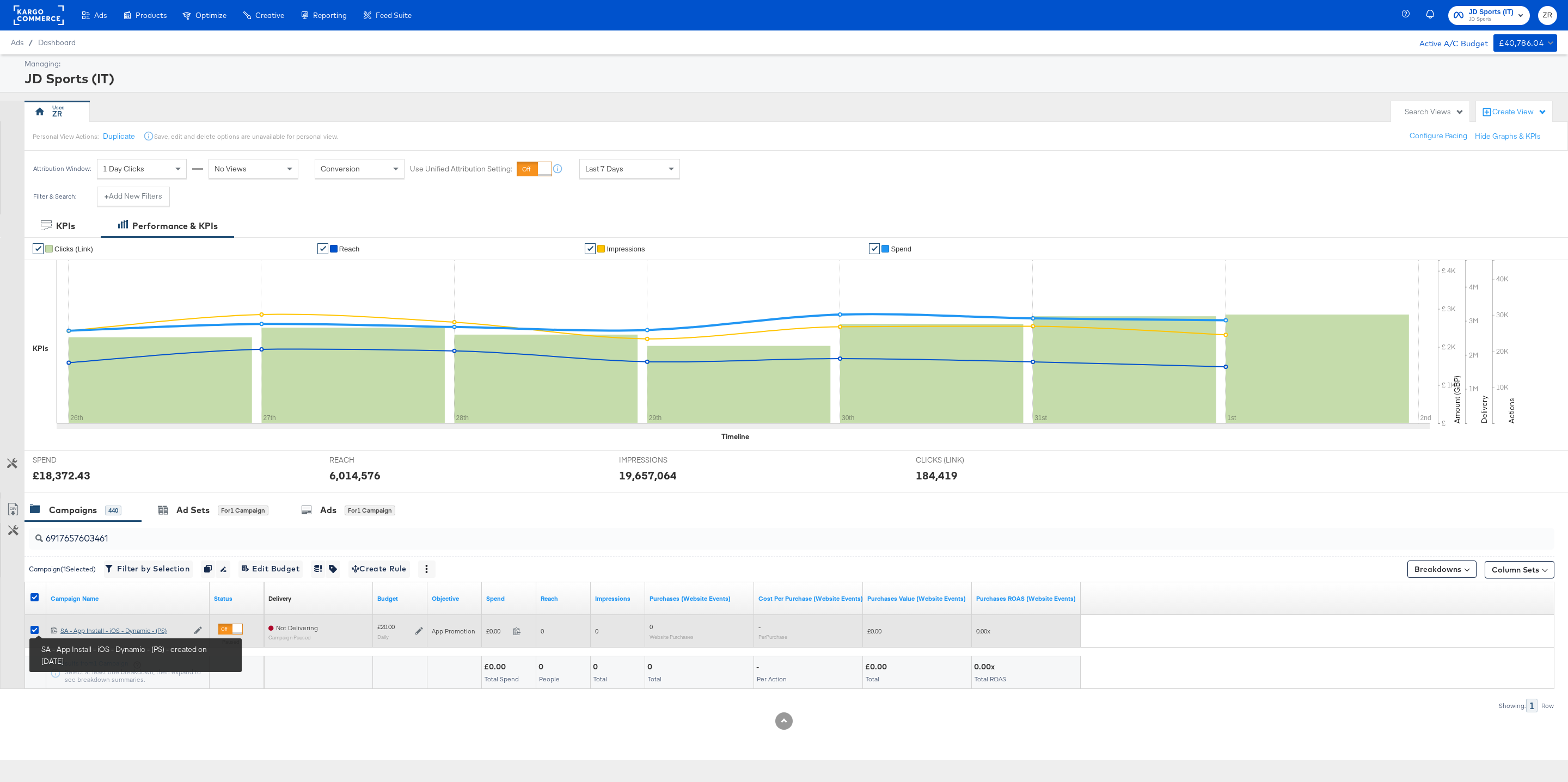
click at [70, 633] on div "SA - App Install - iOS - Dynamic - (PS) SA - App Install - iOS - Dynamic - (PS)" at bounding box center [124, 631] width 128 height 8
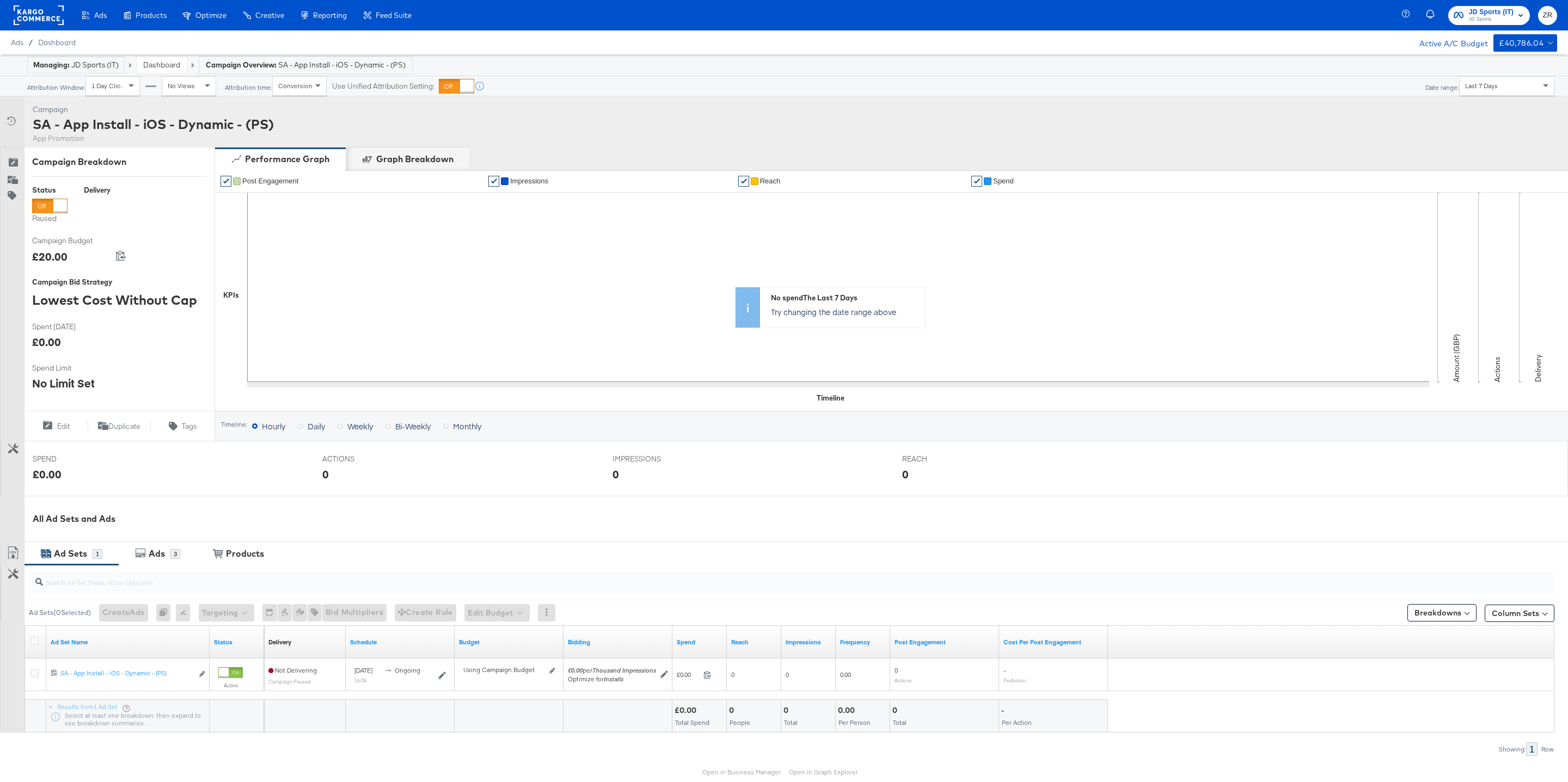
scroll to position [51, 0]
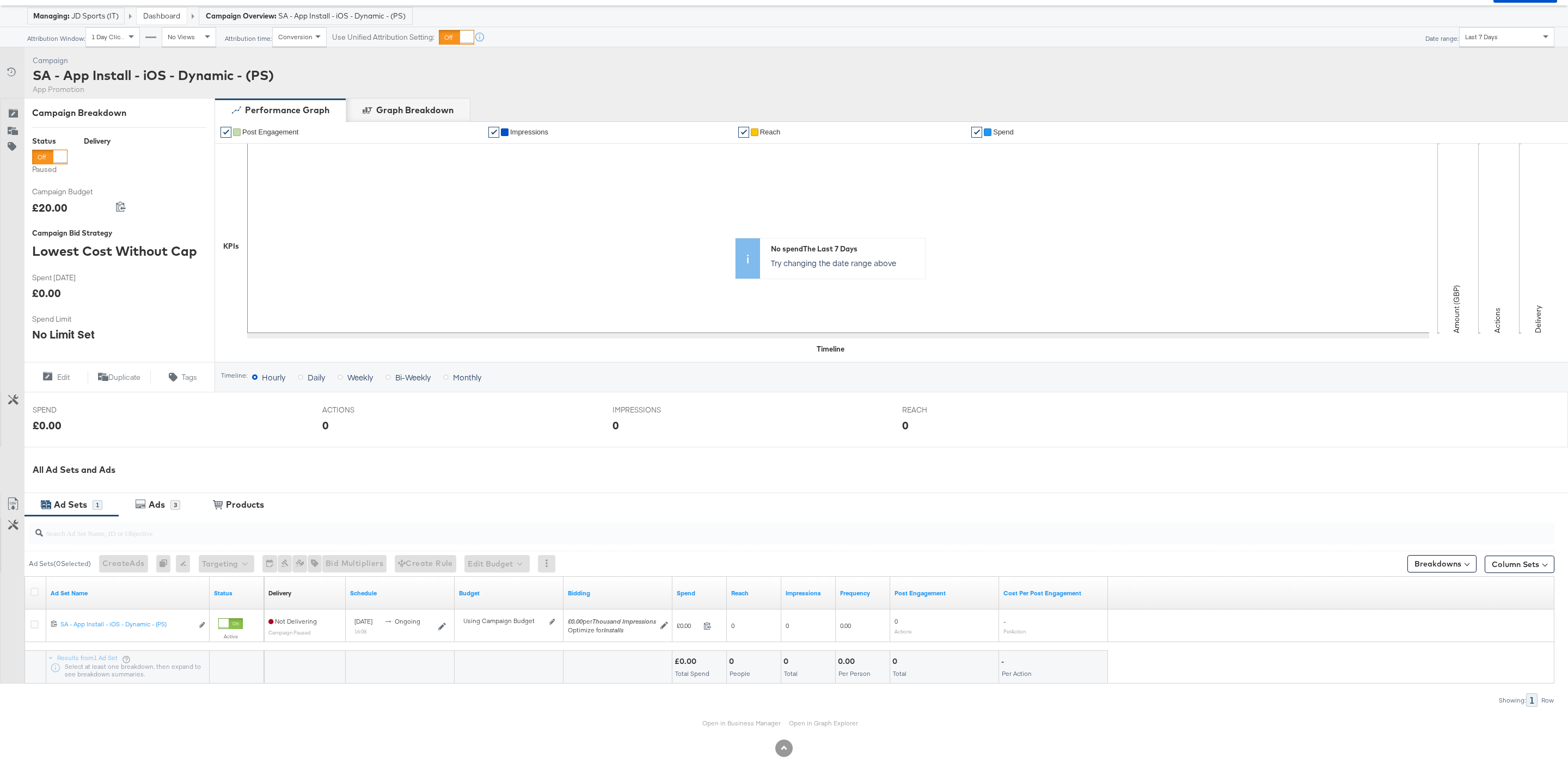
click at [81, 535] on input "search" at bounding box center [727, 529] width 1368 height 21
paste input "6917657603661"
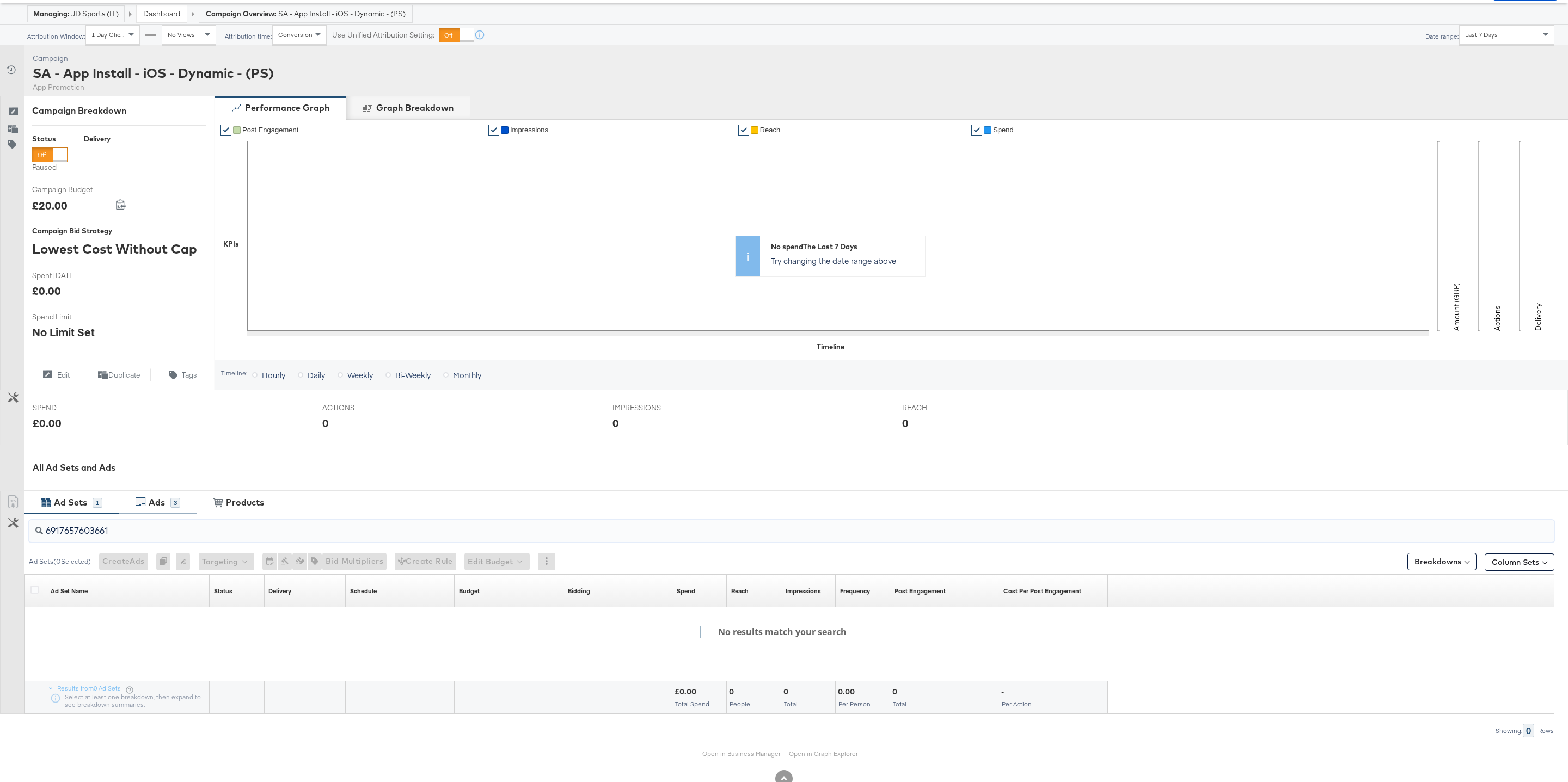
type input "6917657603661"
click at [168, 503] on div "Ads" at bounding box center [158, 503] width 25 height 13
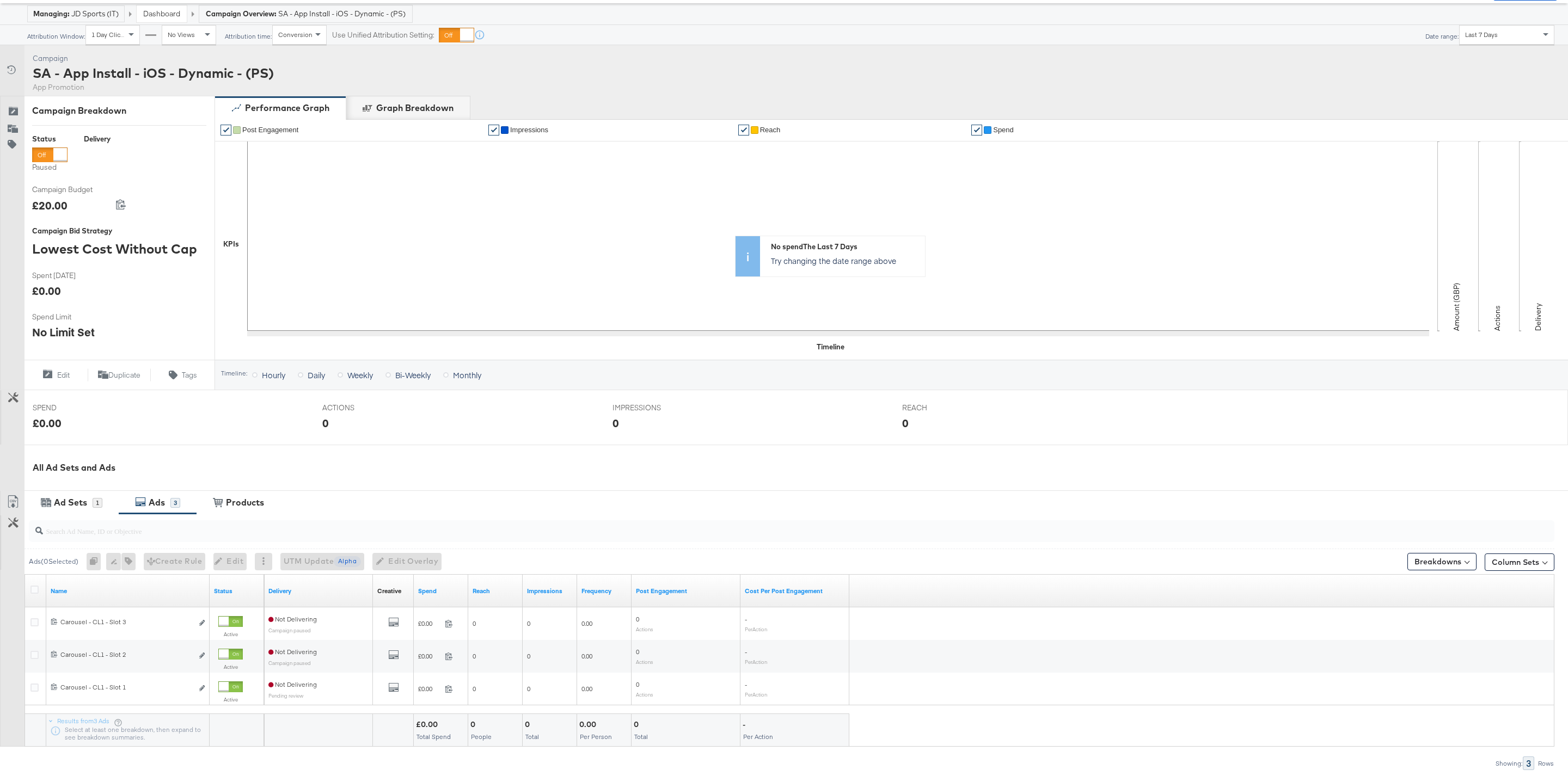
click at [117, 532] on input "search" at bounding box center [727, 527] width 1368 height 21
paste input "6917657603661"
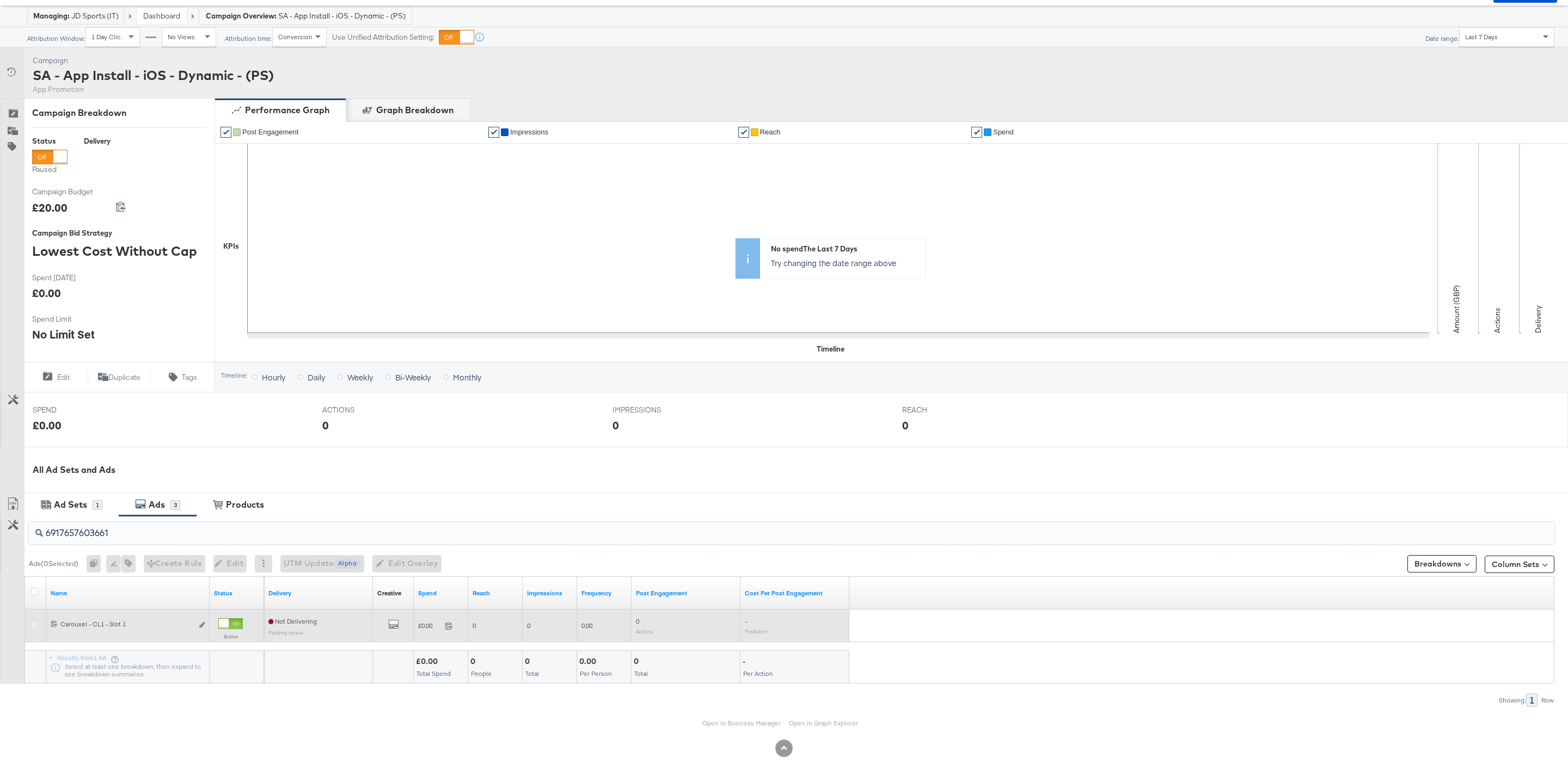
type input "6917657603661"
click at [34, 624] on icon at bounding box center [35, 625] width 8 height 8
click at [0, 0] on input "checkbox" at bounding box center [0, 0] width 0 height 0
click at [202, 626] on icon "link" at bounding box center [202, 625] width 6 height 6
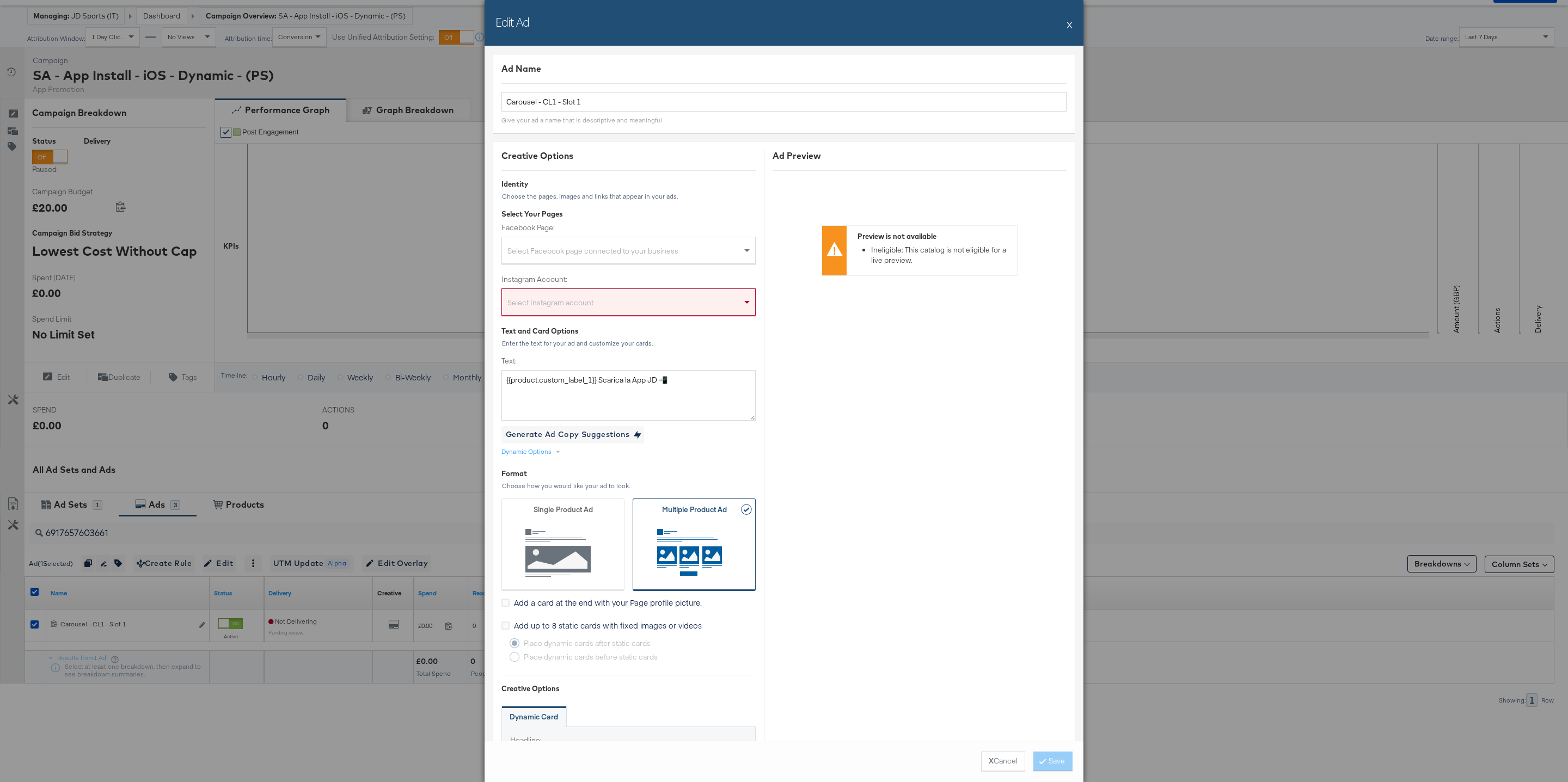
click at [1071, 24] on button "X" at bounding box center [1070, 24] width 6 height 22
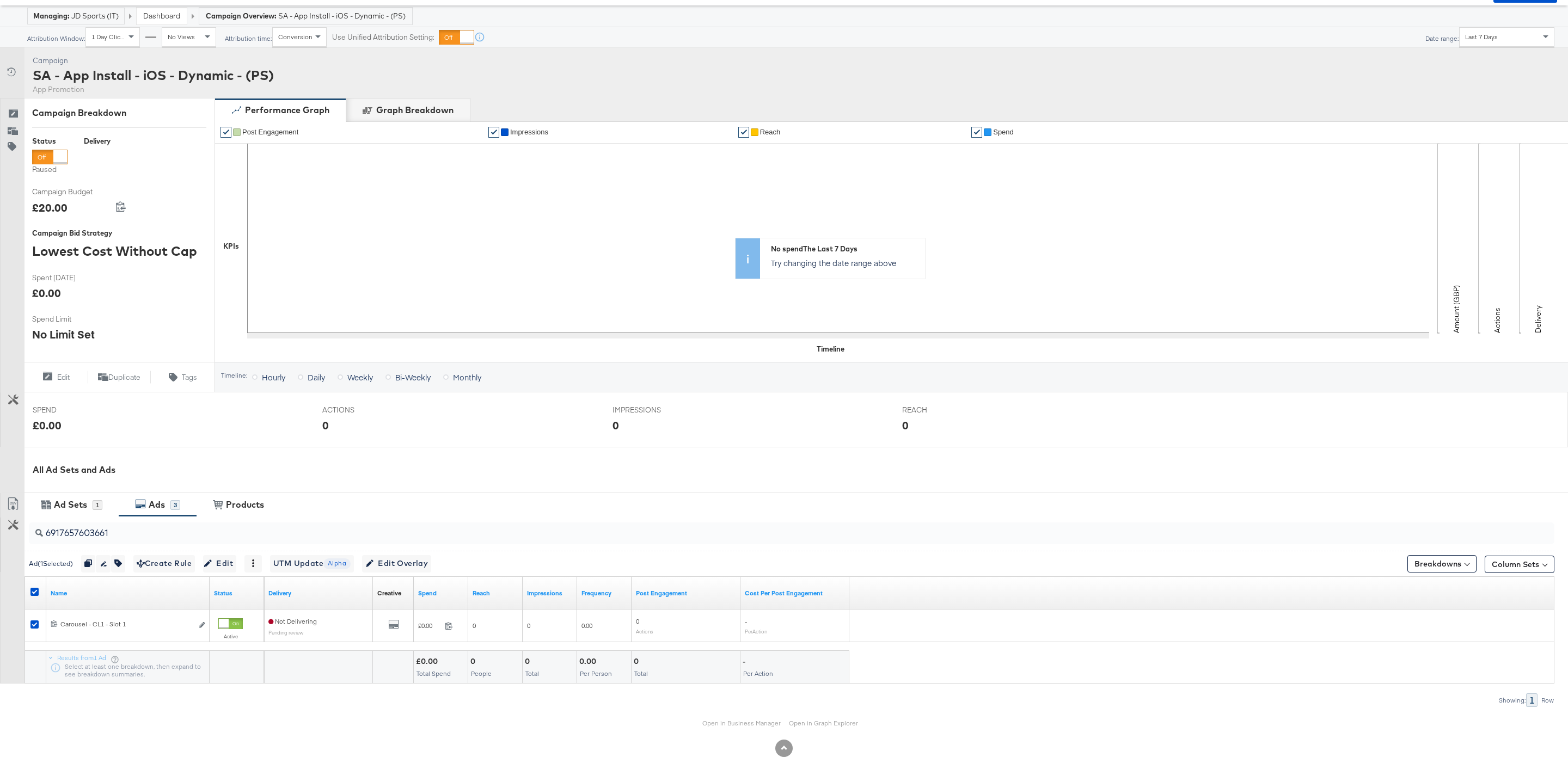
click at [325, 493] on div "Ad Sets 1 Ads 3 View Products Products" at bounding box center [796, 504] width 1544 height 23
click at [400, 563] on span "Edit Overlay Edit overlays for 1 ad" at bounding box center [396, 563] width 62 height 13
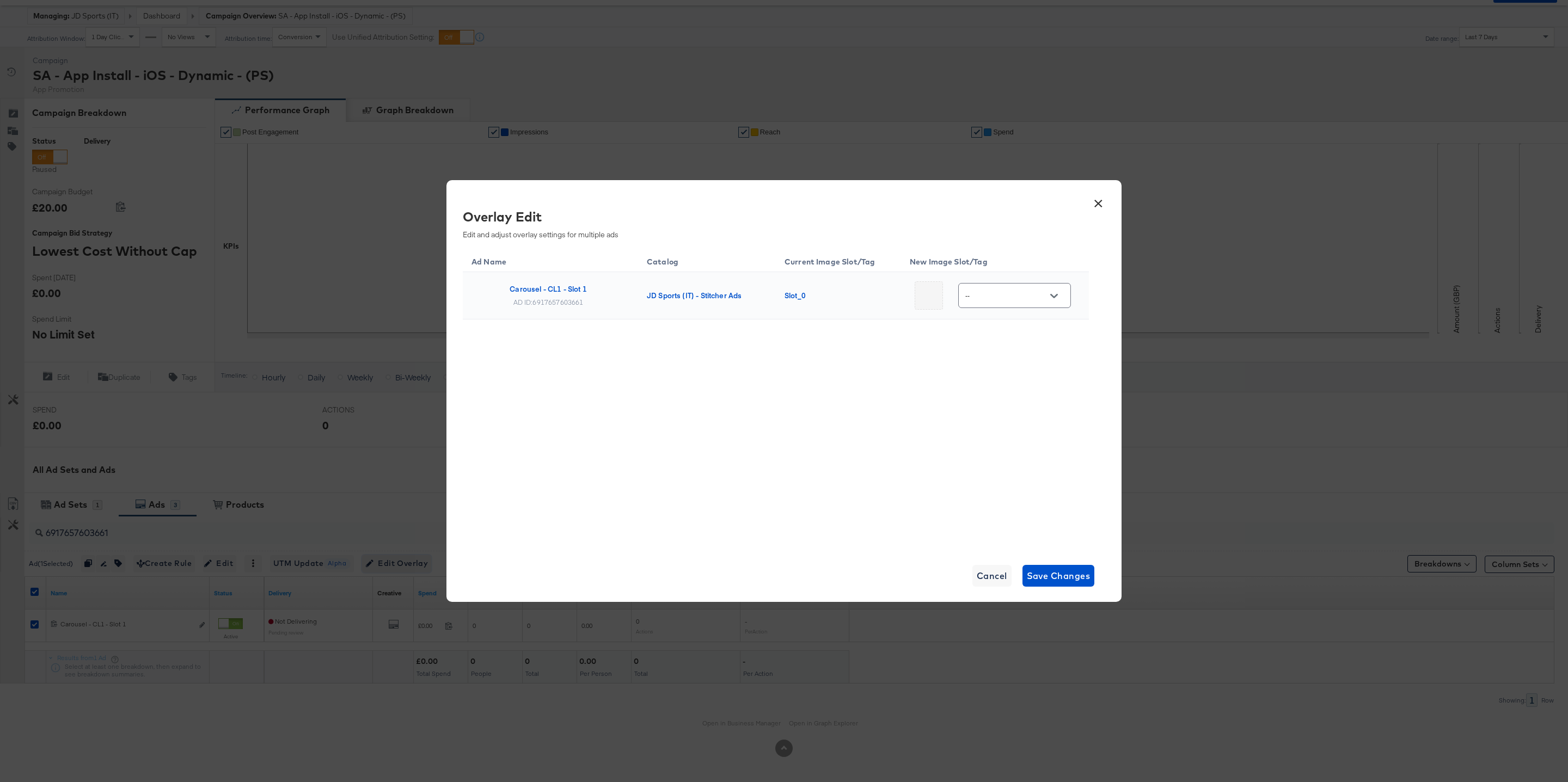
click at [362, 556] on button "Edit Overlay Edit overlays for 1 ad" at bounding box center [397, 564] width 69 height 18
click at [1016, 289] on input "--" at bounding box center [1007, 296] width 86 height 13
click at [1015, 400] on div "Slot_2" at bounding box center [1007, 398] width 45 height 11
click at [1024, 301] on input "Slot_2" at bounding box center [1007, 296] width 86 height 13
click at [1026, 437] on div "Slot_3" at bounding box center [1018, 432] width 80 height 26
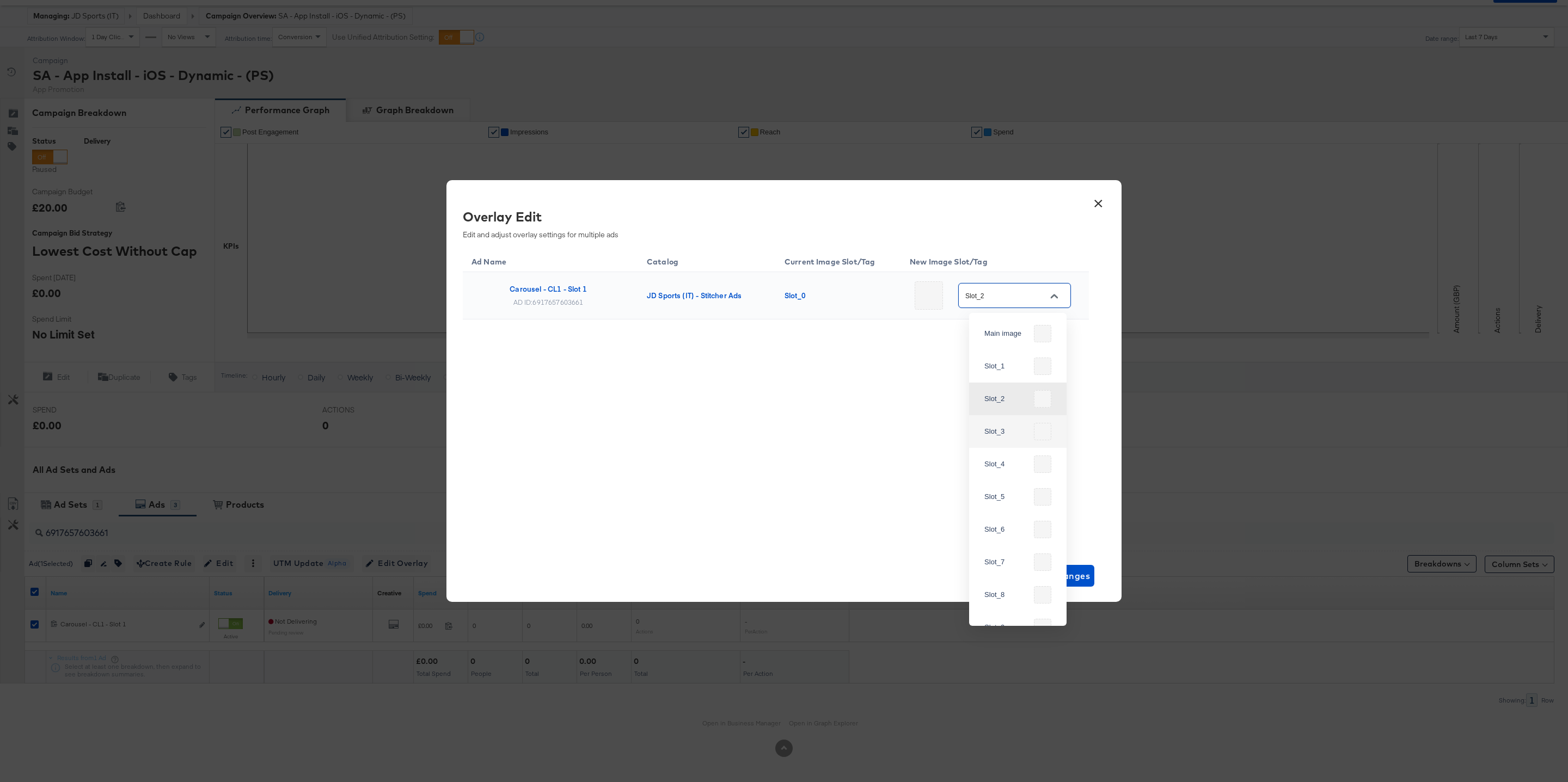
type input "Slot_3"
click at [1063, 577] on span "Save Changes" at bounding box center [1059, 576] width 64 height 16
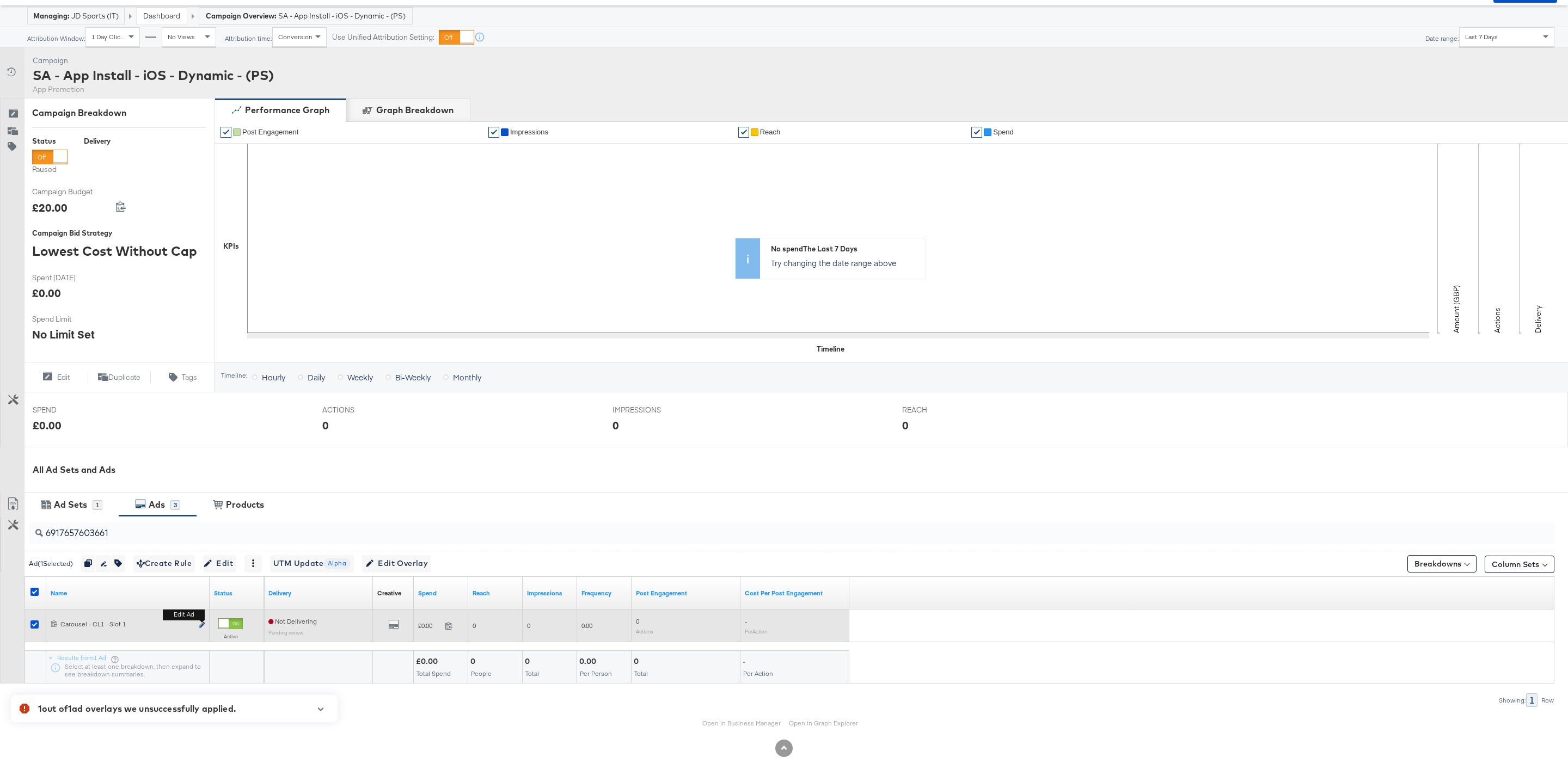
click at [203, 623] on icon "link" at bounding box center [202, 625] width 6 height 6
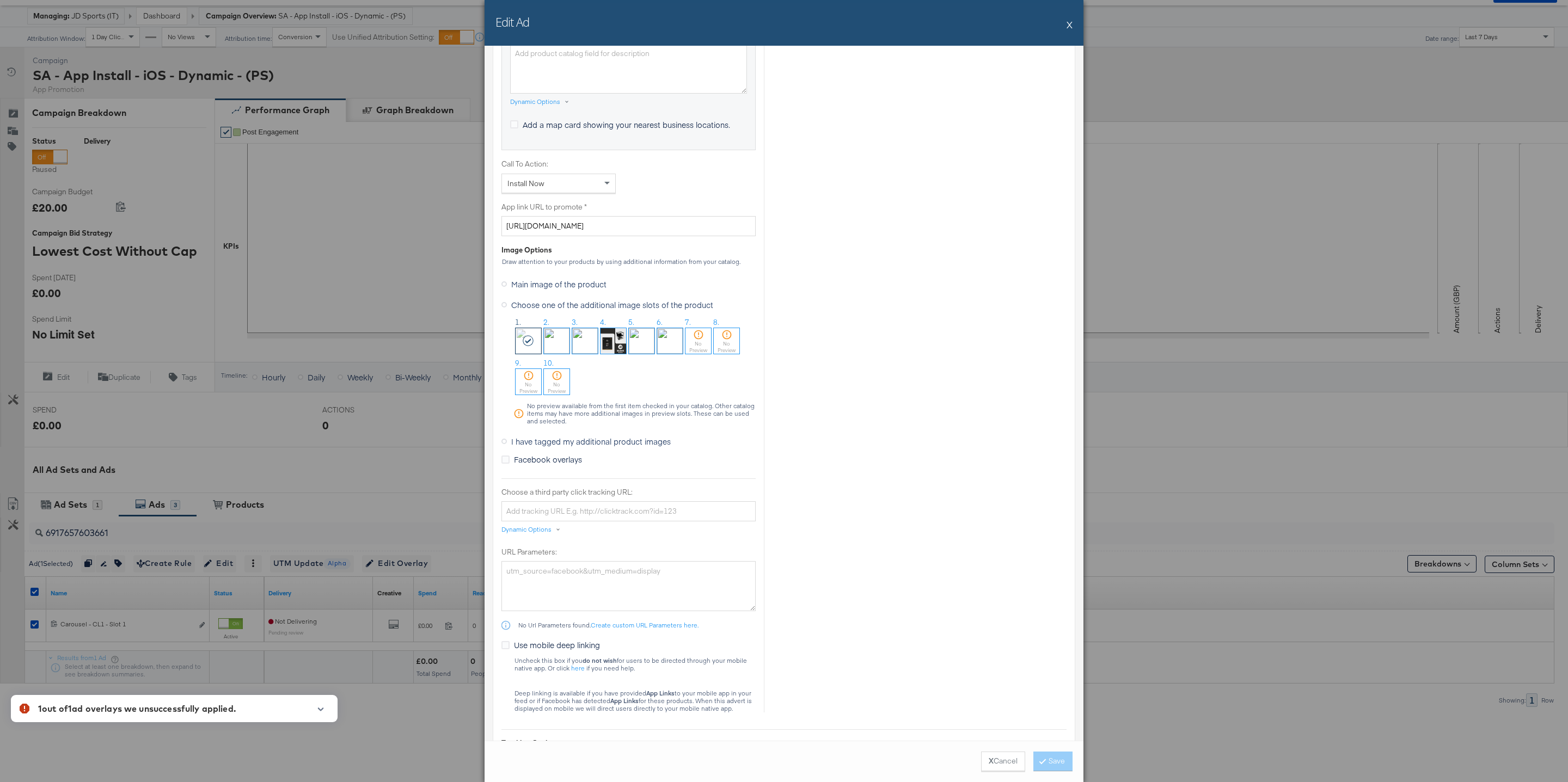
scroll to position [784, 0]
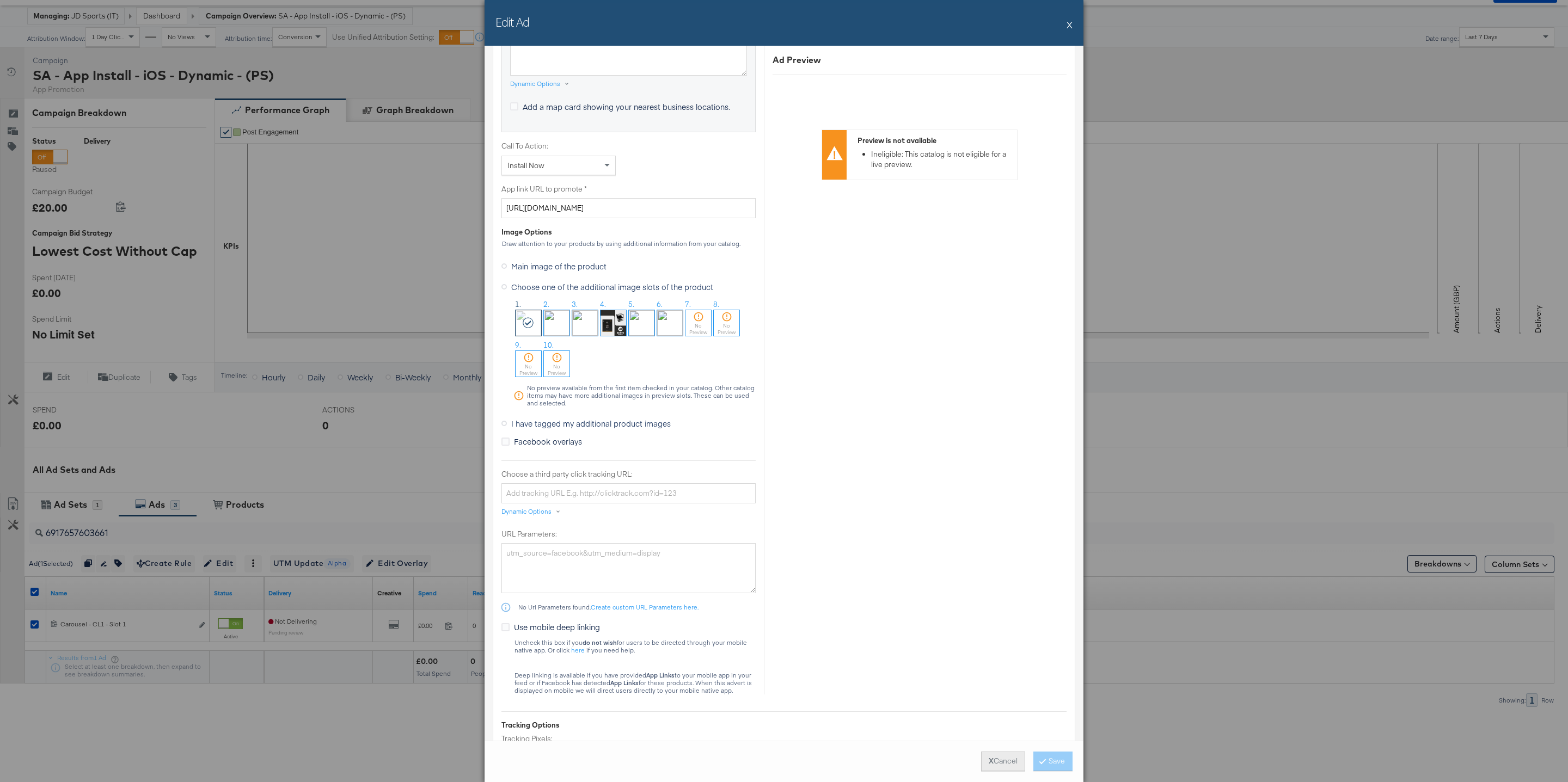
click at [1005, 766] on button "X Cancel" at bounding box center [1003, 761] width 44 height 20
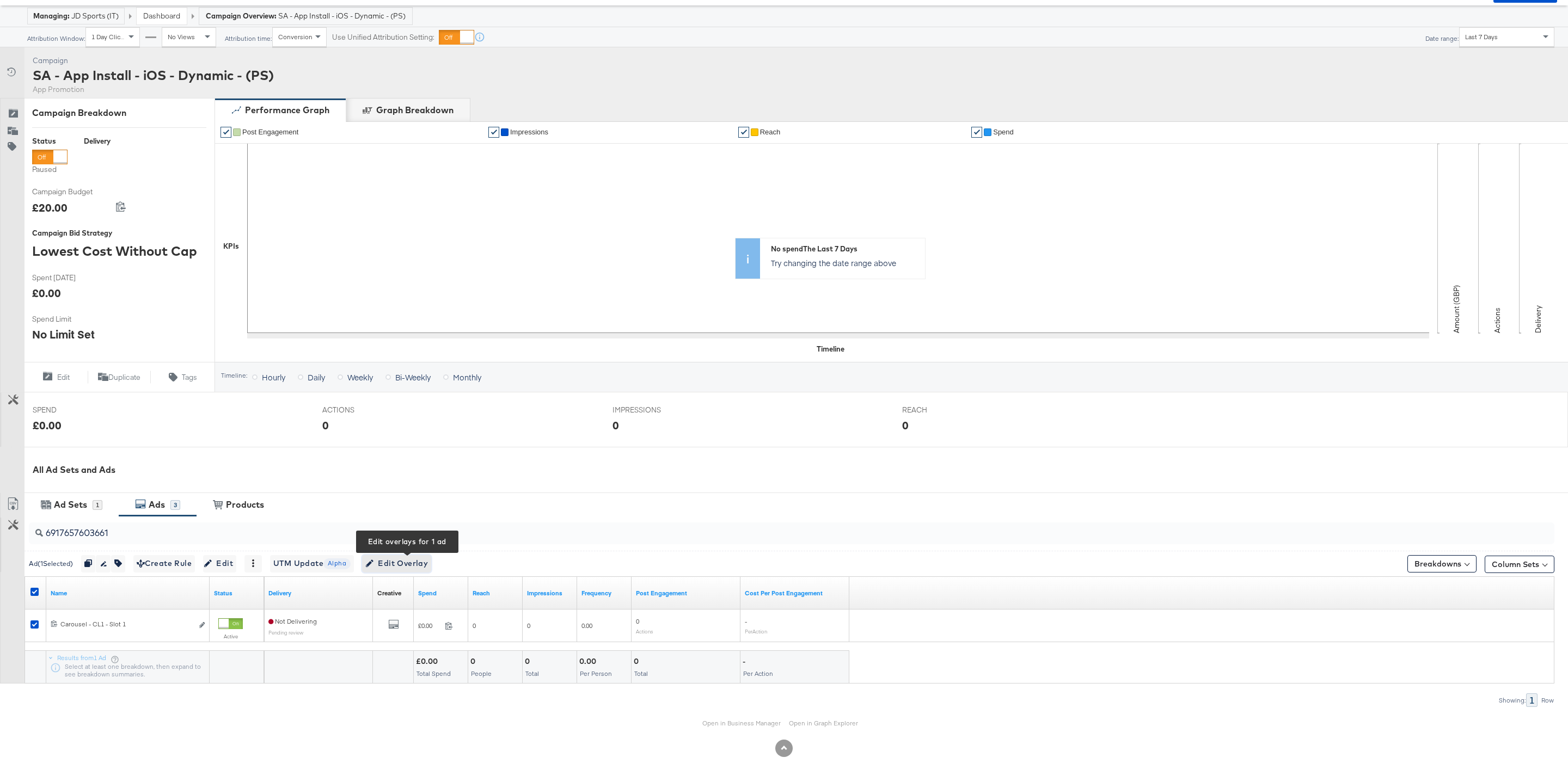
click at [411, 563] on span "Edit Overlay Edit overlays for 1 ad" at bounding box center [396, 563] width 62 height 13
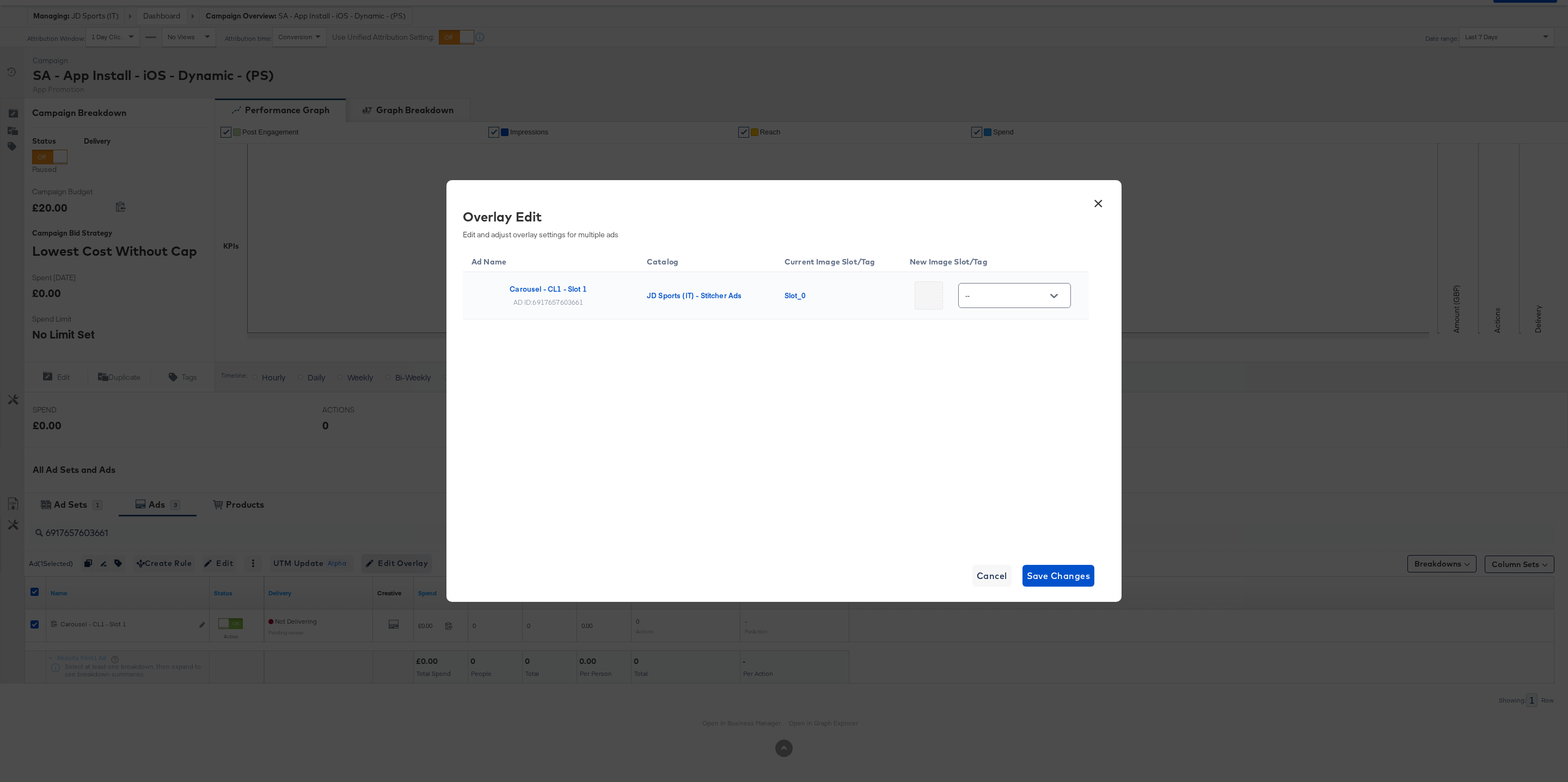
click at [1046, 292] on button "Open" at bounding box center [1054, 296] width 16 height 16
click at [1012, 425] on div "Slot_4" at bounding box center [1007, 427] width 45 height 11
type input "Slot_4"
click at [1041, 578] on span "Save Changes" at bounding box center [1059, 576] width 64 height 16
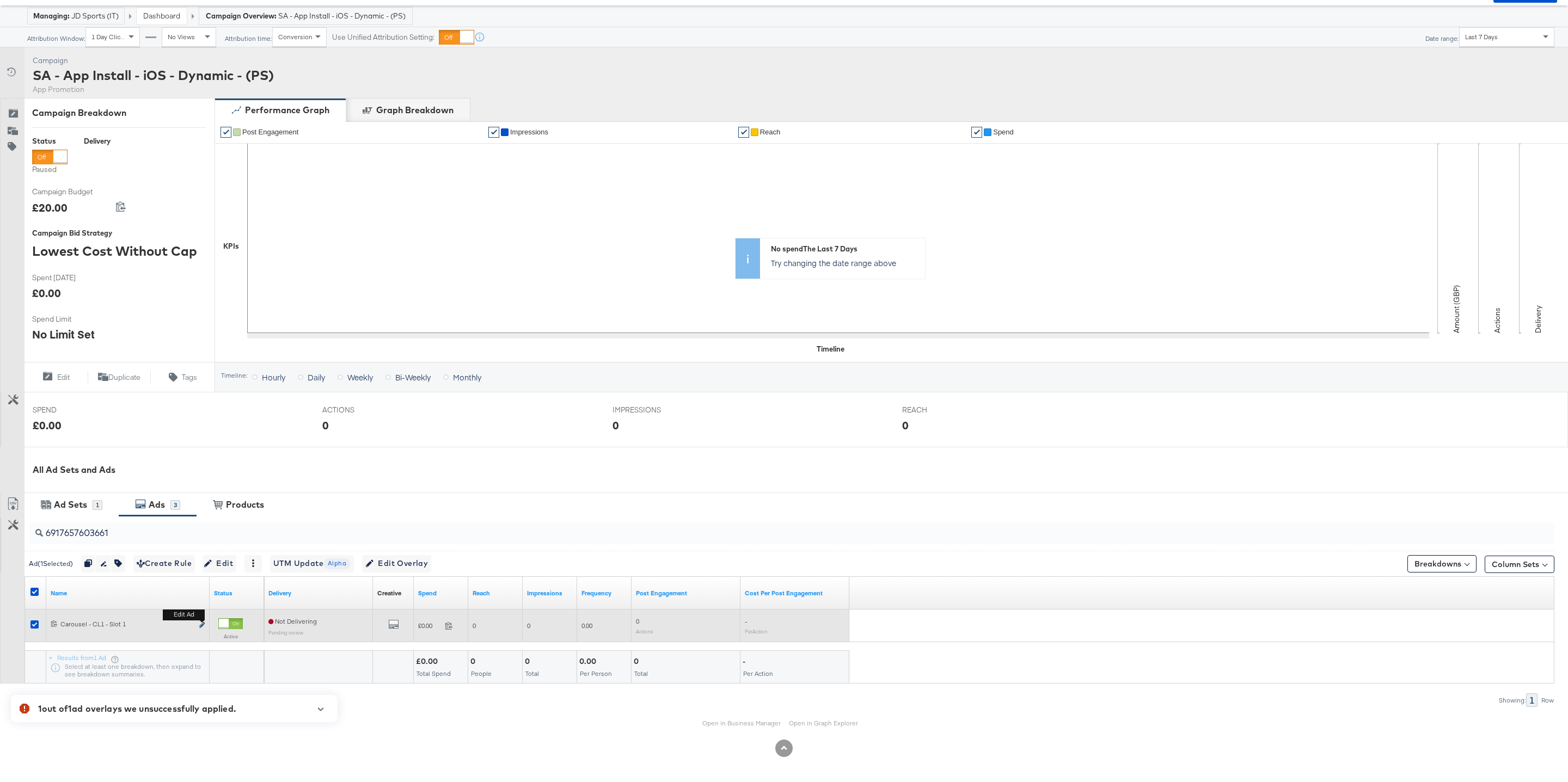
click at [204, 624] on icon "link" at bounding box center [202, 625] width 6 height 6
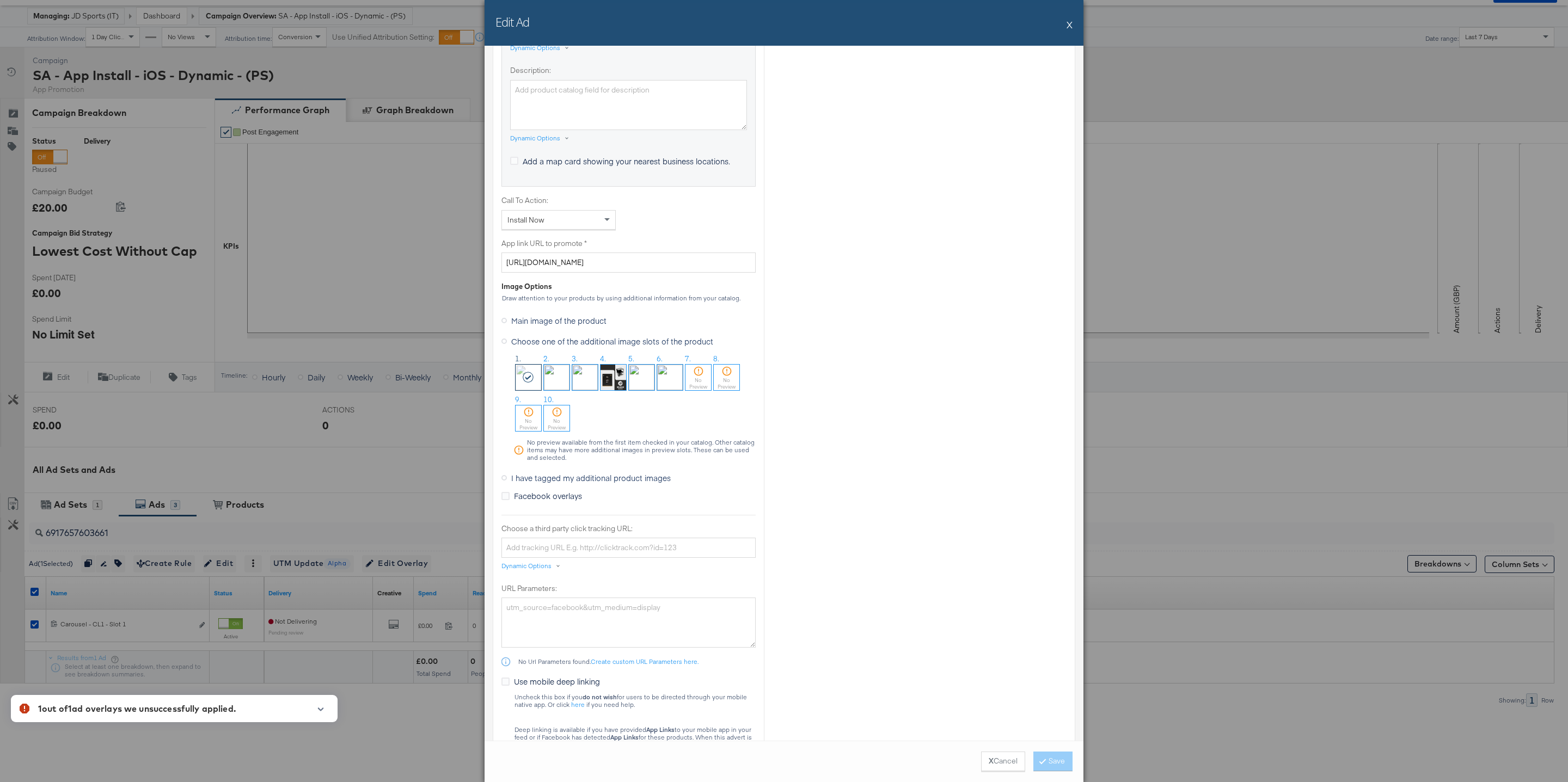
scroll to position [739, 0]
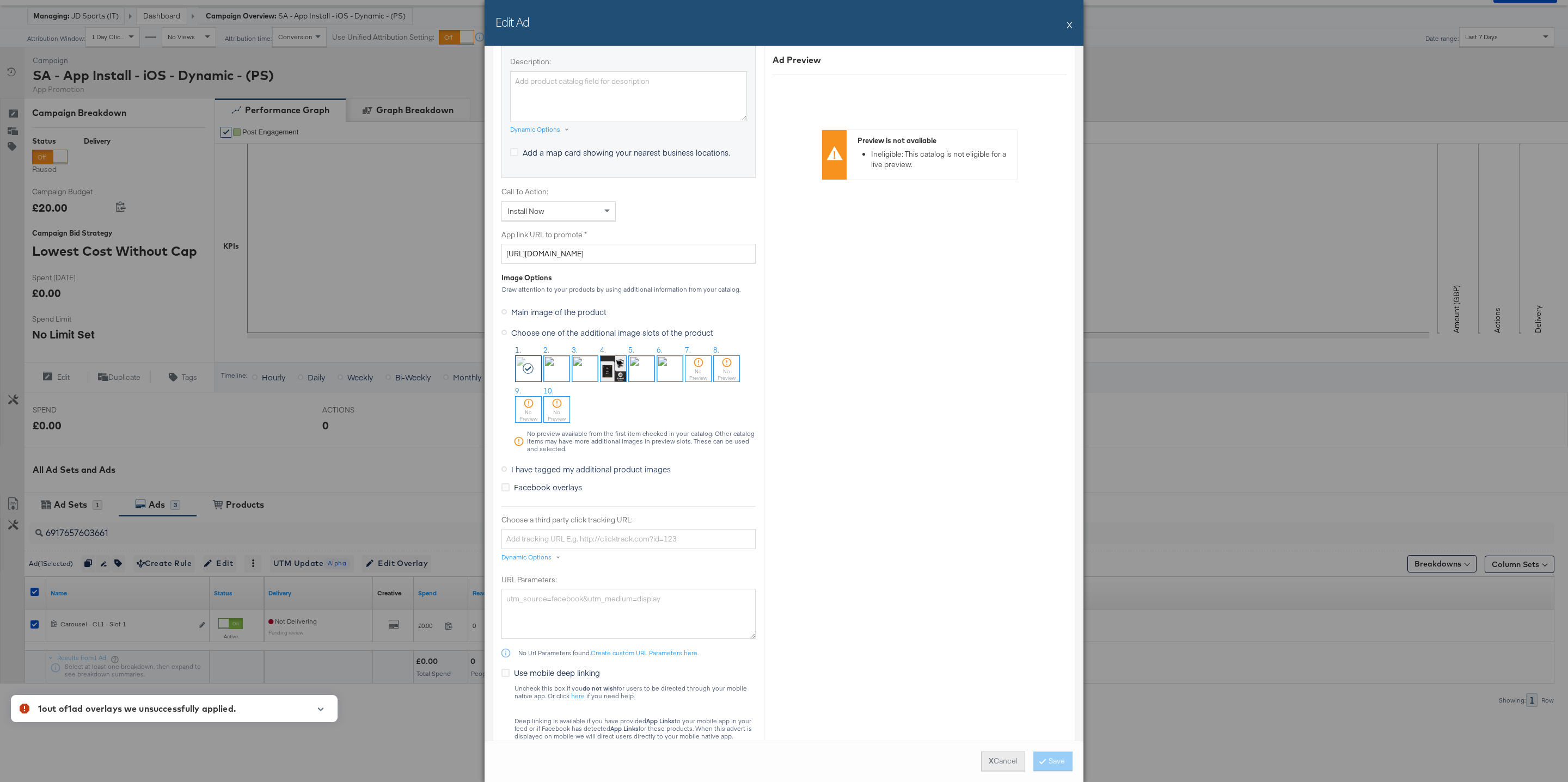
click at [991, 764] on button "X Cancel" at bounding box center [1003, 761] width 44 height 20
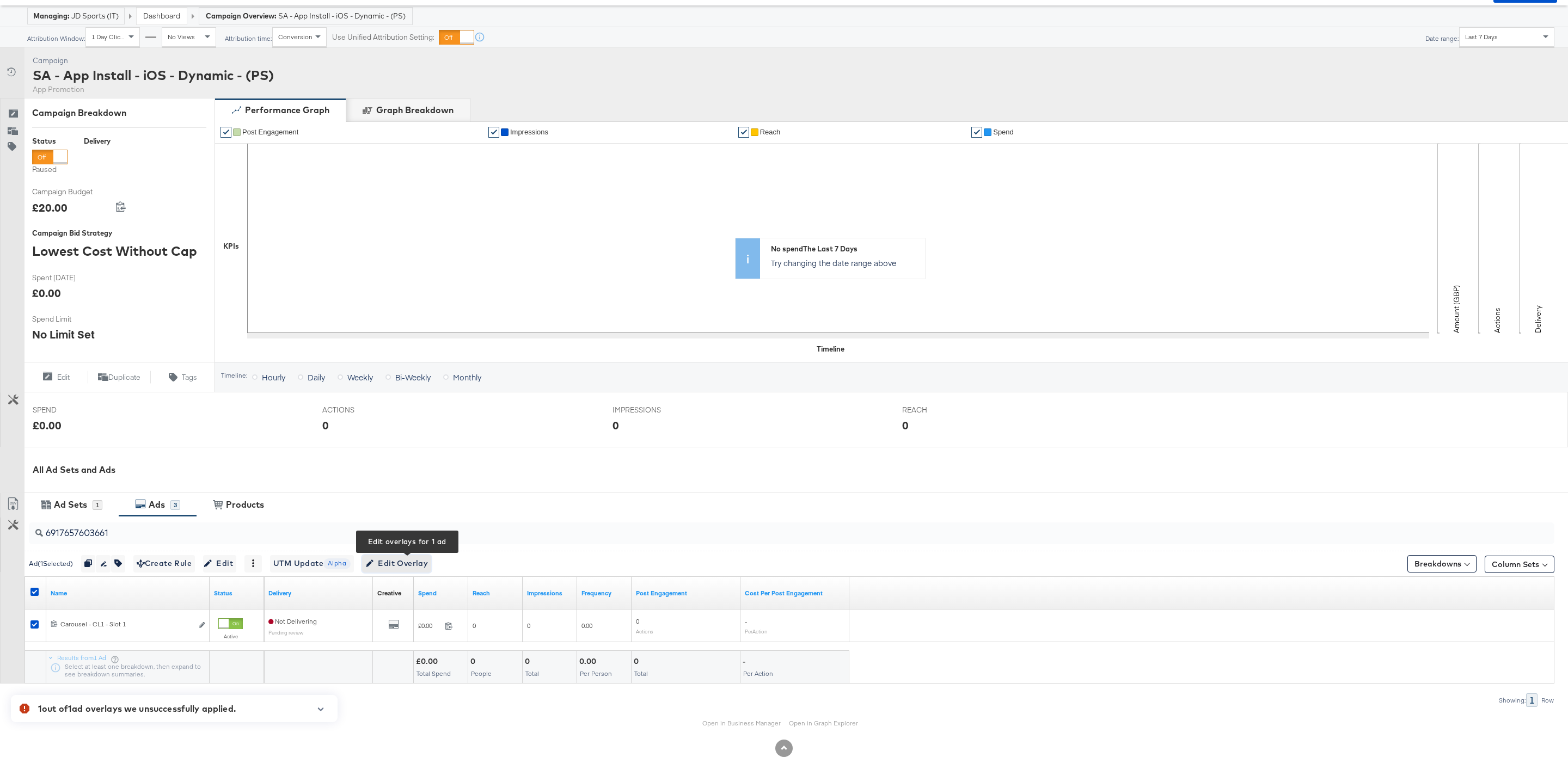
click at [388, 568] on span "Edit Overlay Edit overlays for 1 ad" at bounding box center [396, 563] width 62 height 13
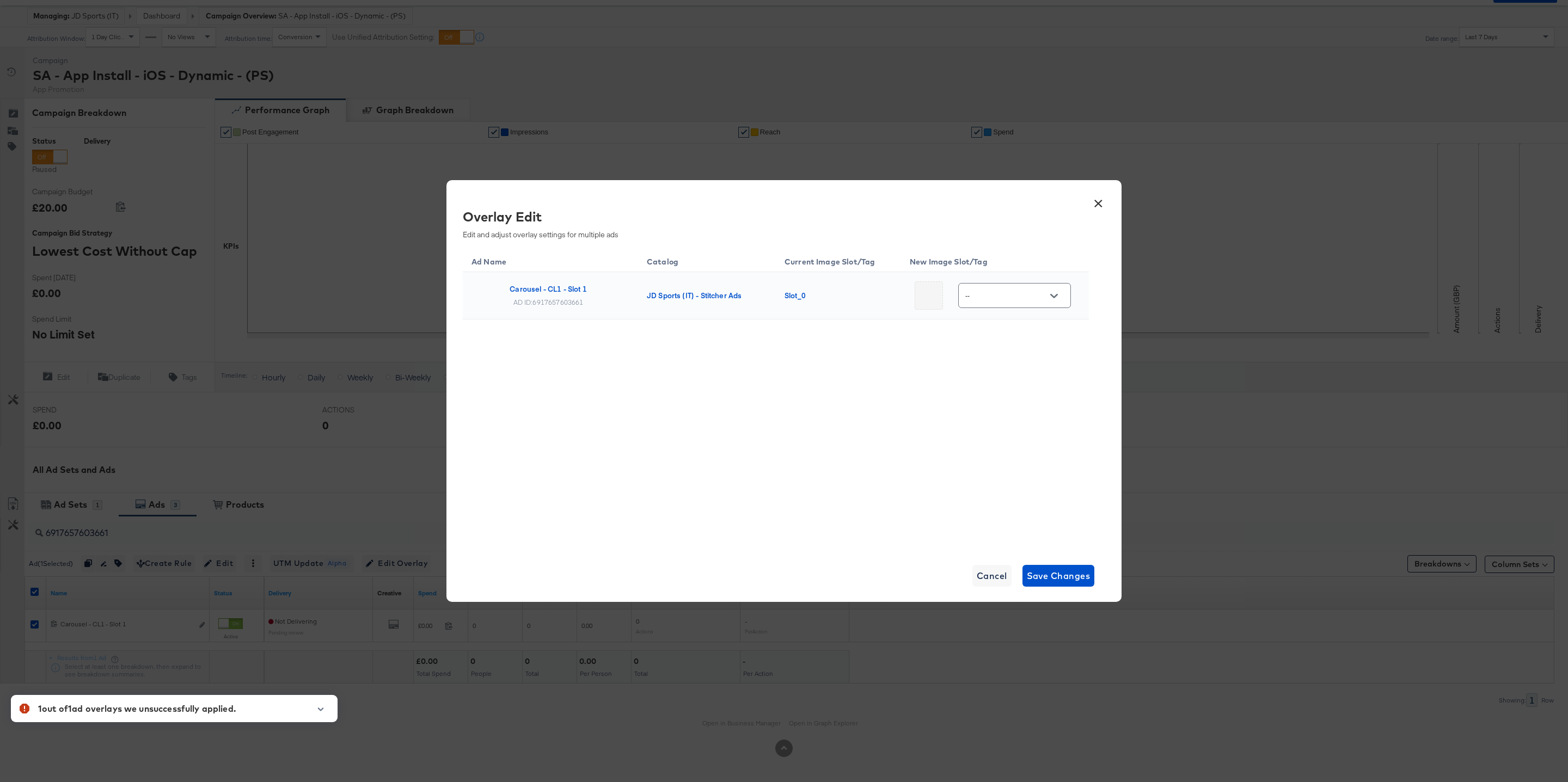
click at [1030, 294] on input "--" at bounding box center [1007, 296] width 86 height 13
click at [1024, 464] on div "Slot_15" at bounding box center [1018, 475] width 80 height 26
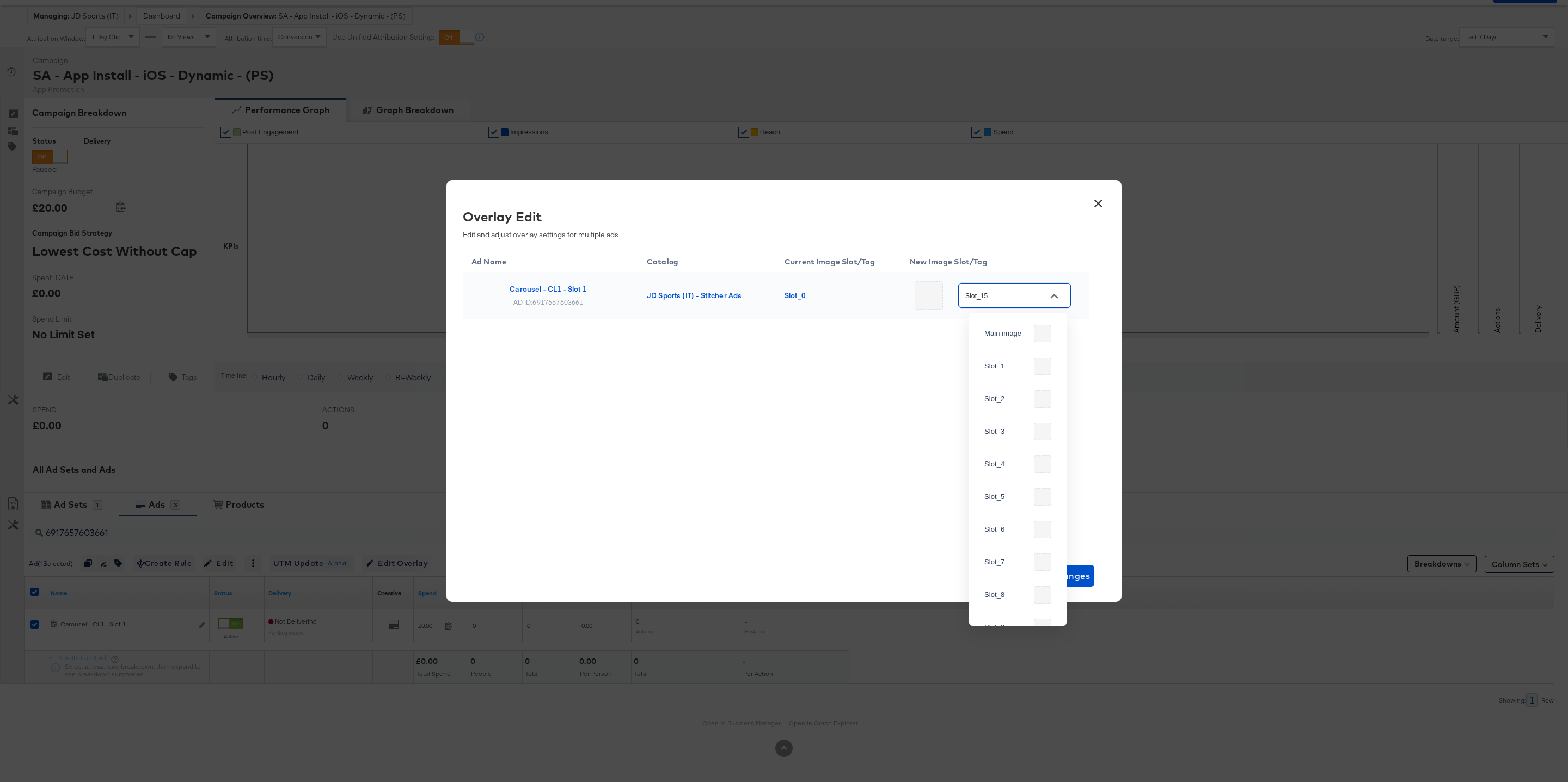
click at [1019, 294] on input "Slot_15" at bounding box center [1007, 296] width 86 height 13
click at [1018, 389] on div "Slot_2" at bounding box center [1018, 398] width 80 height 26
type input "Slot_2"
click at [1056, 572] on span "Save Changes" at bounding box center [1059, 576] width 64 height 16
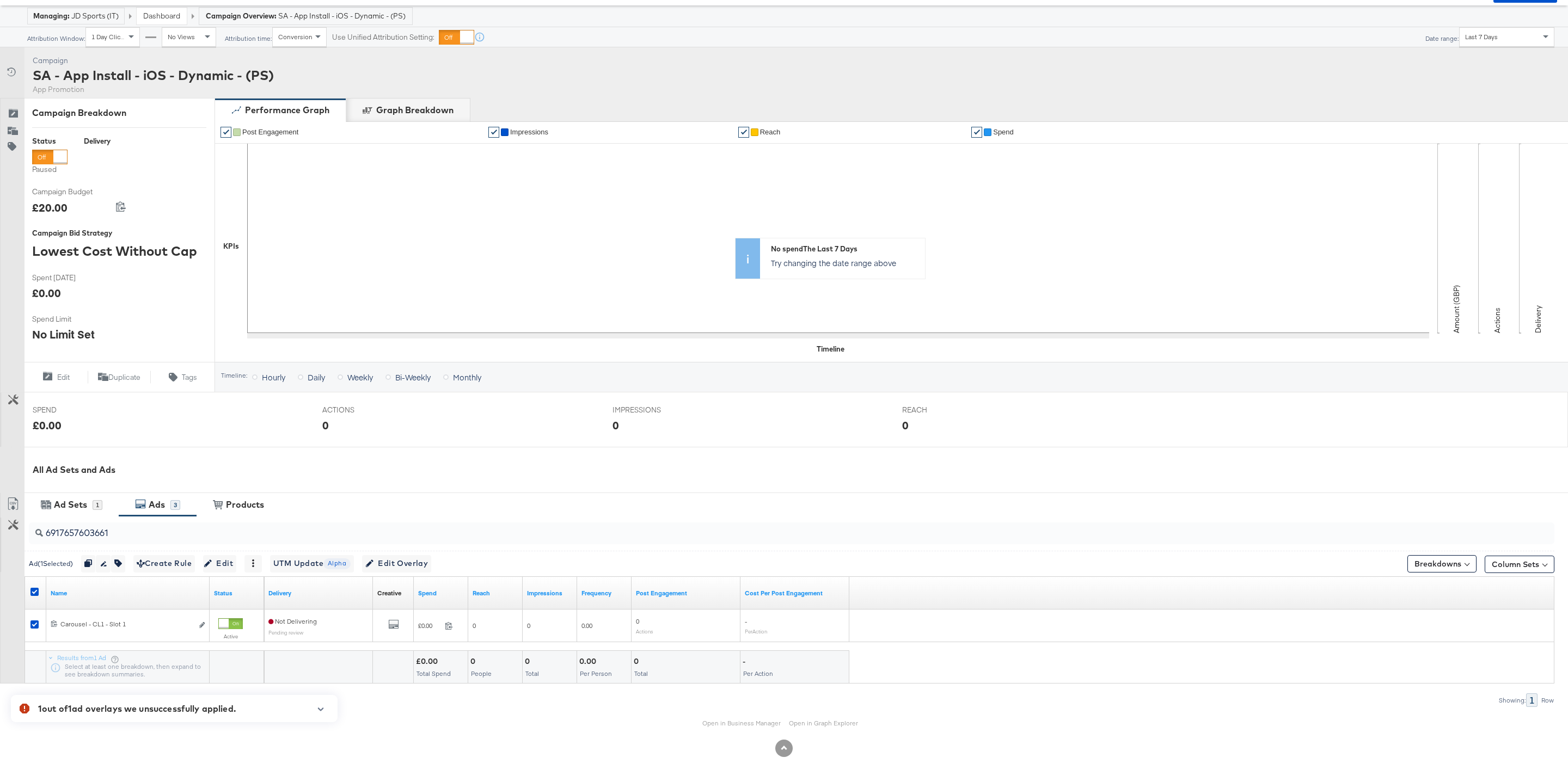
click at [320, 709] on icon "button" at bounding box center [321, 709] width 6 height 4
click at [235, 707] on div "Open in Business Manager Open in Graph Explorer" at bounding box center [784, 723] width 1568 height 33
click at [228, 568] on span "Edit" at bounding box center [220, 563] width 27 height 13
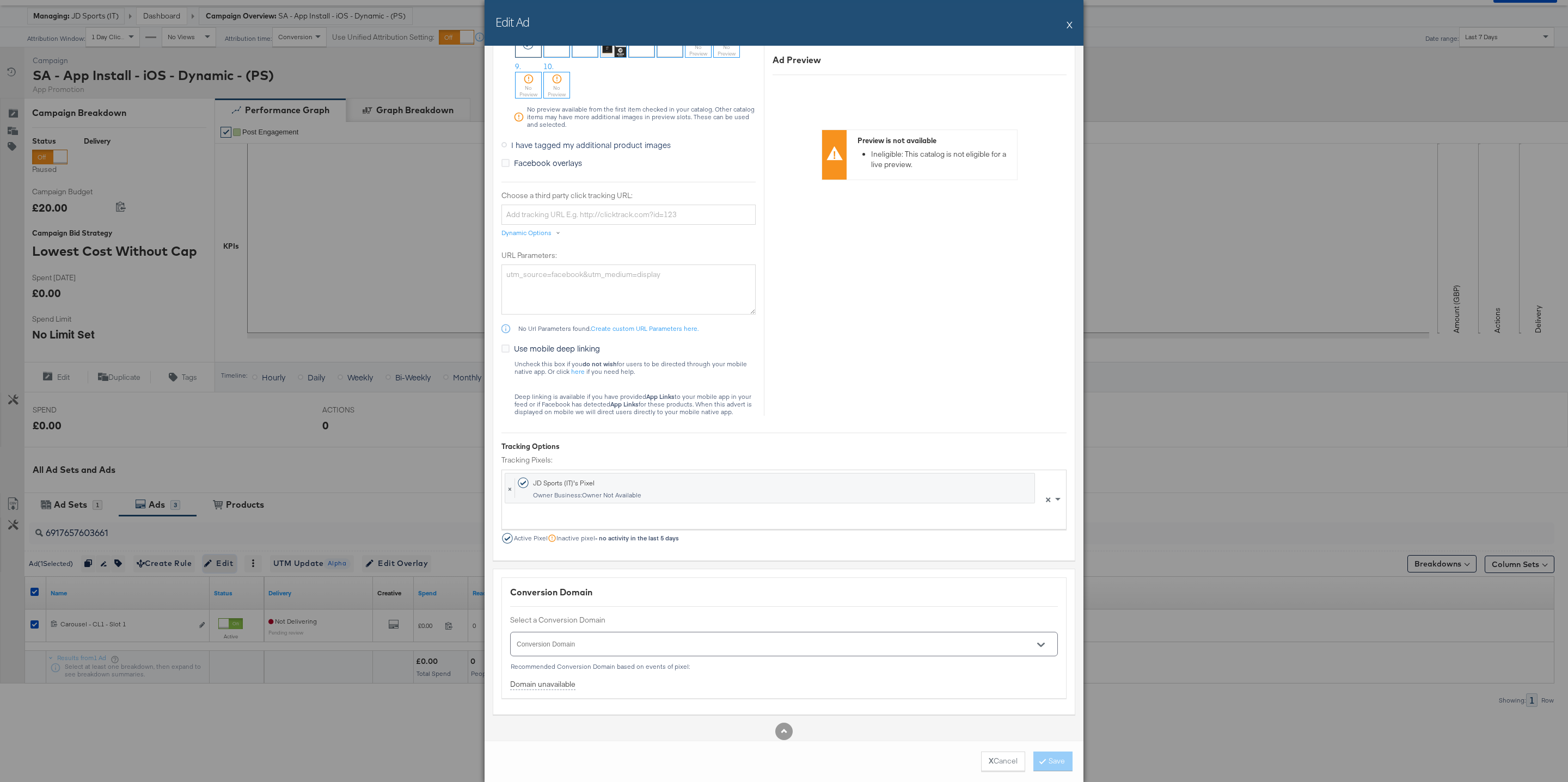
scroll to position [1086, 0]
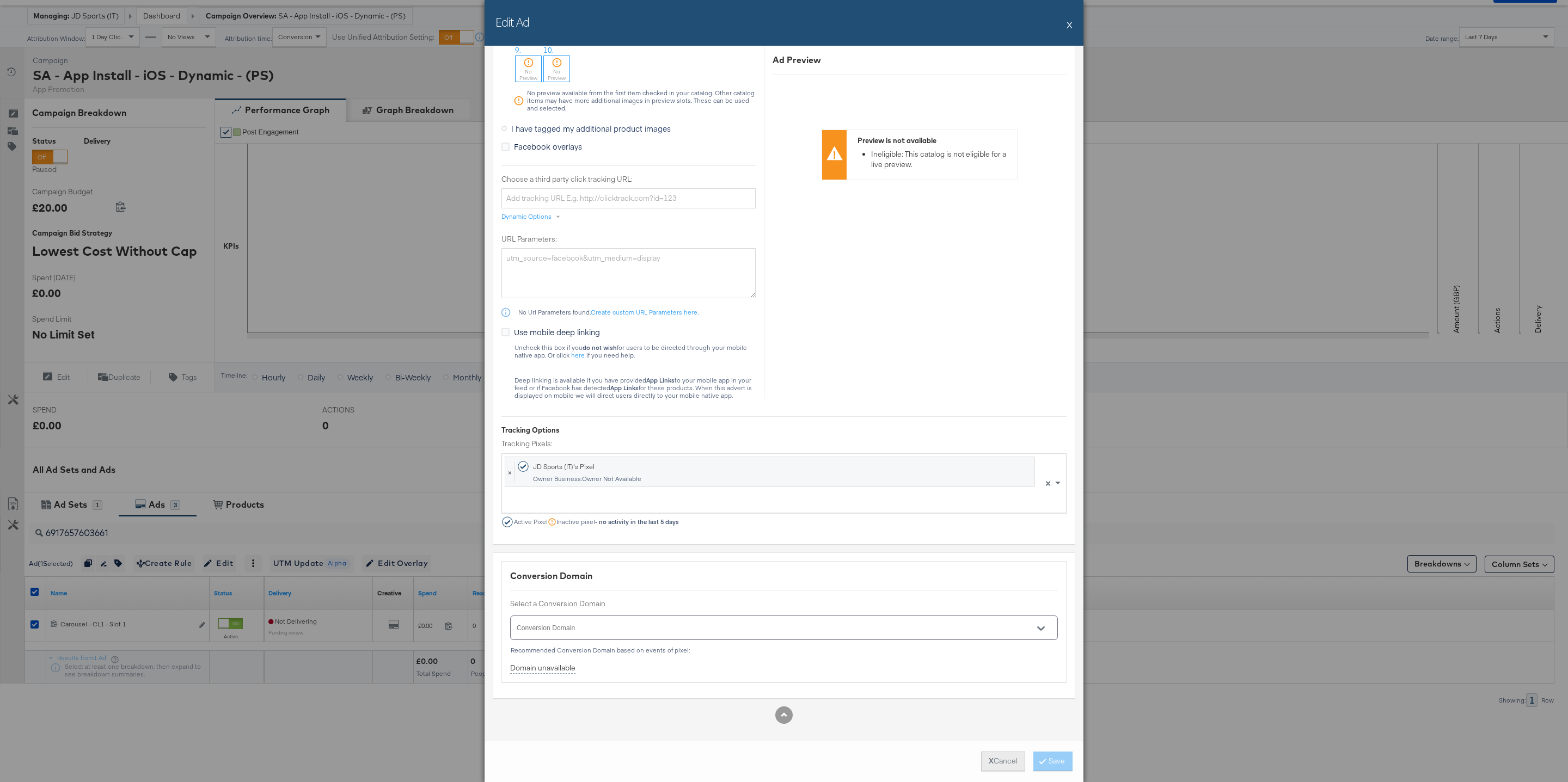
click at [993, 757] on button "X Cancel" at bounding box center [1003, 761] width 44 height 20
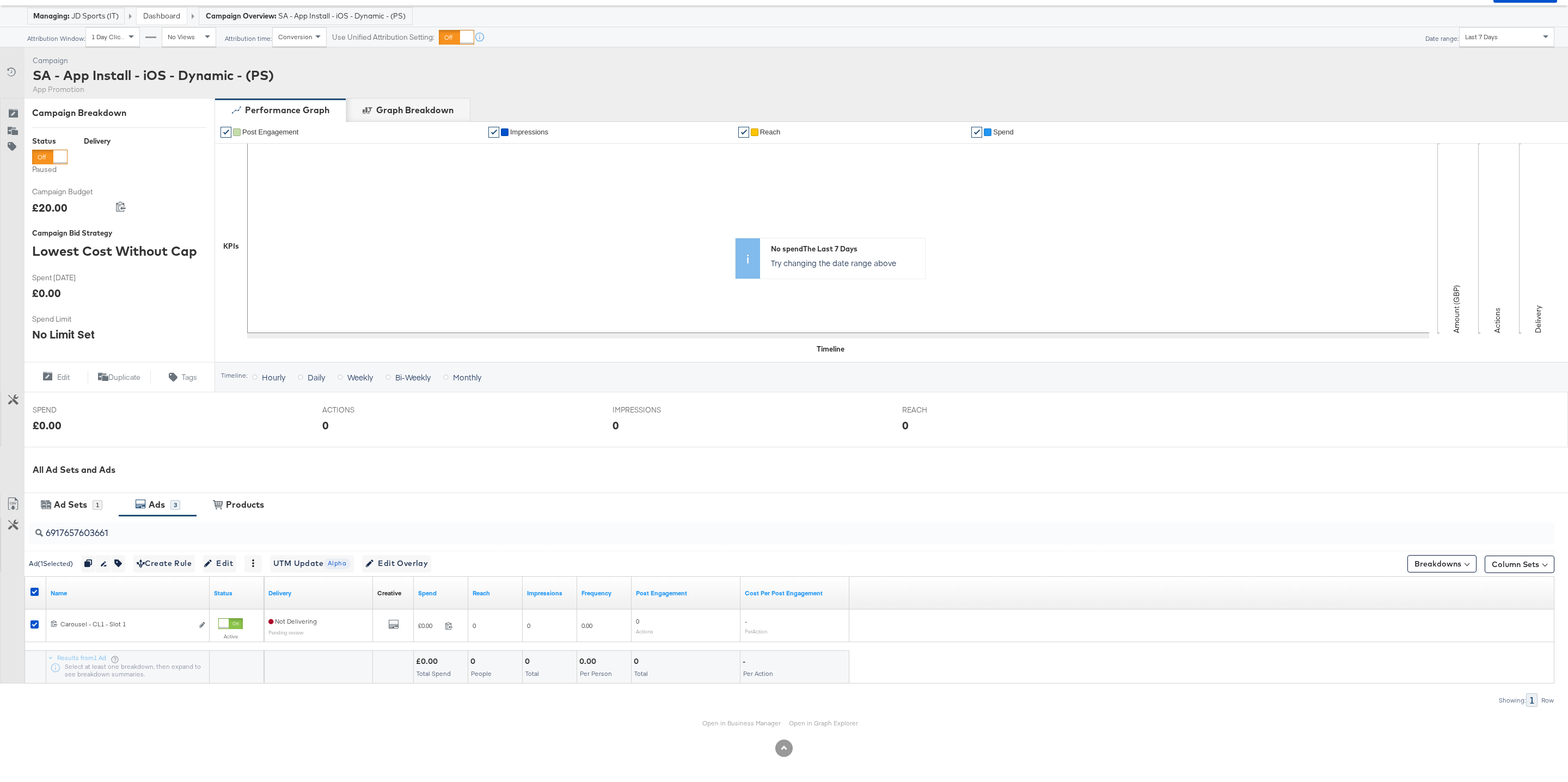
scroll to position [49, 0]
